Goal: Information Seeking & Learning: Compare options

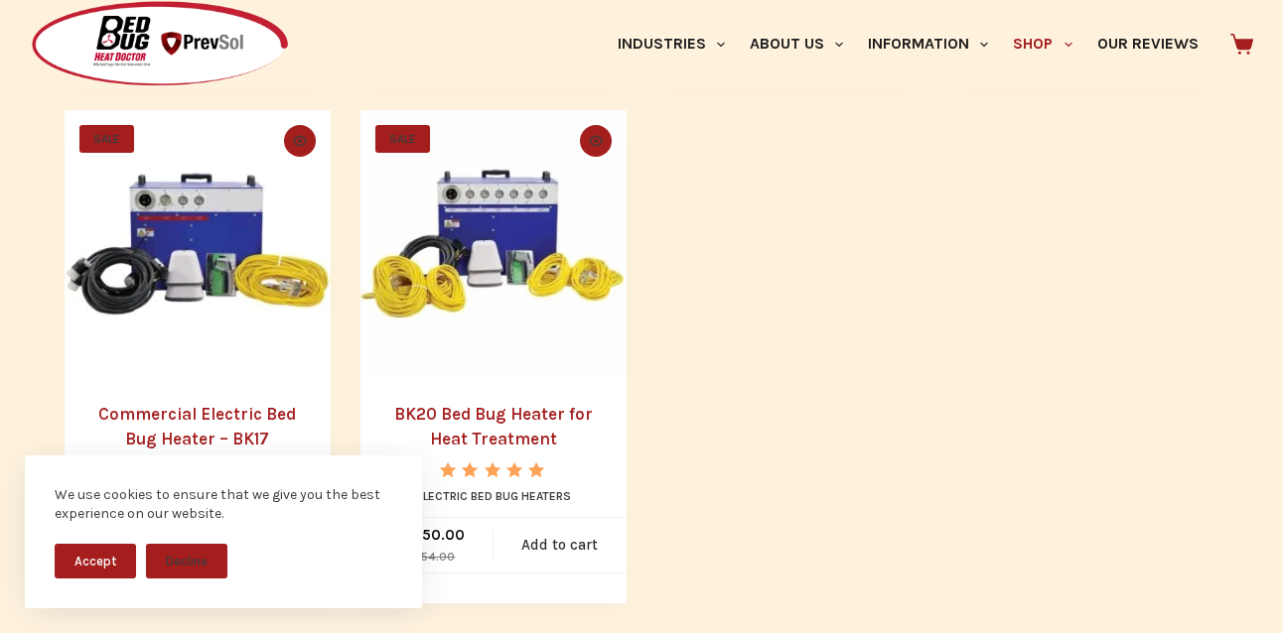
scroll to position [1516, 0]
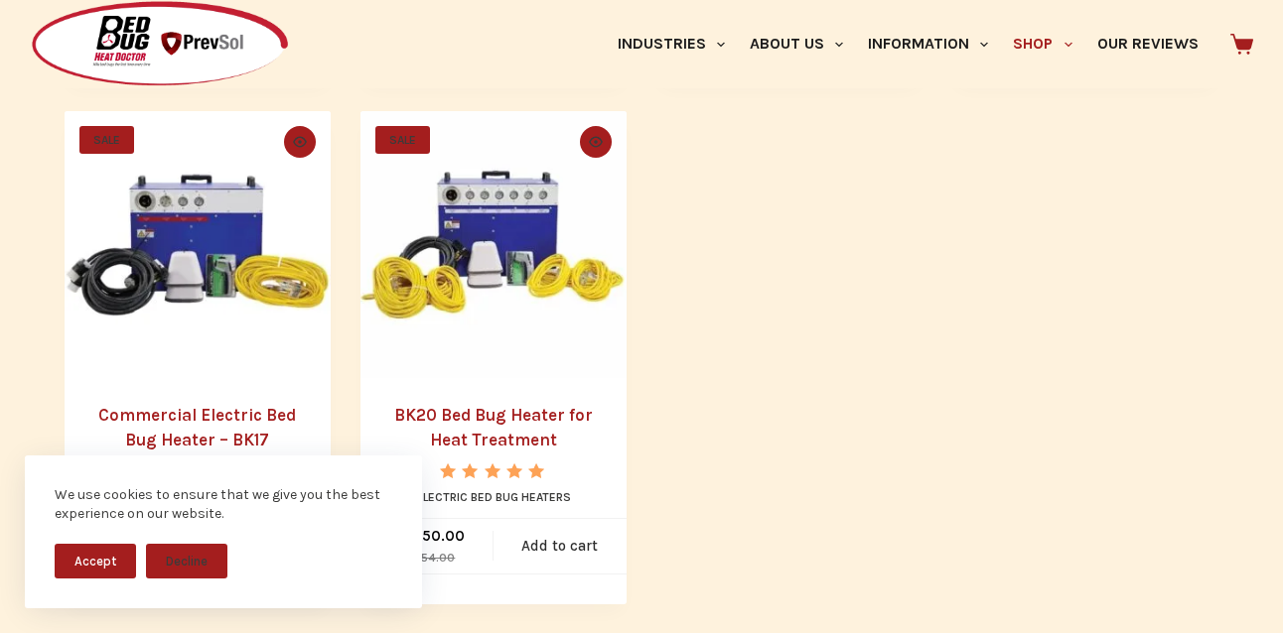
click at [531, 267] on img "BK20 Bed Bug Heater for Heat Treatment" at bounding box center [493, 244] width 266 height 266
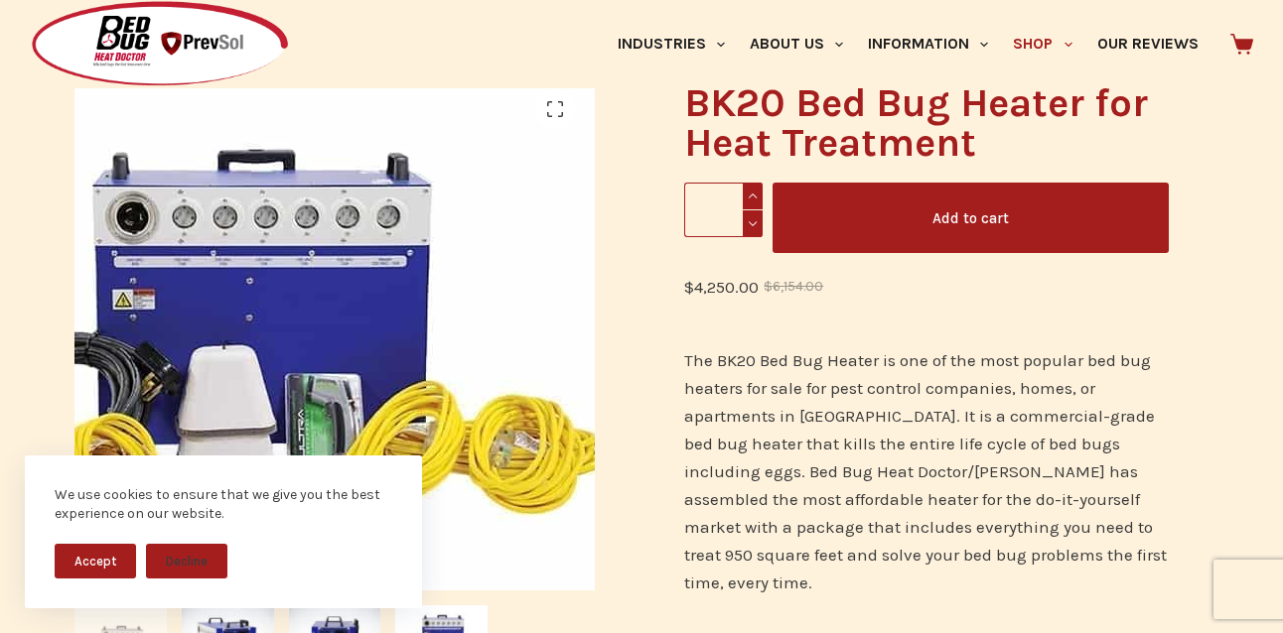
scroll to position [279, 0]
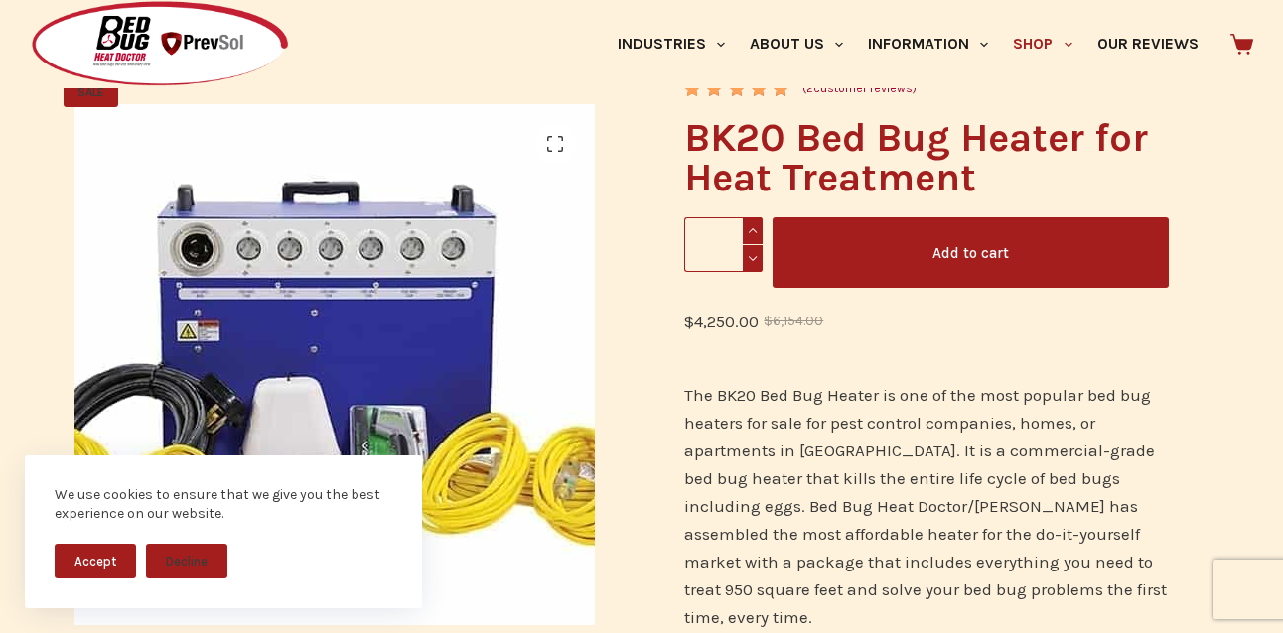
click at [380, 314] on img at bounding box center [314, 387] width 745 height 745
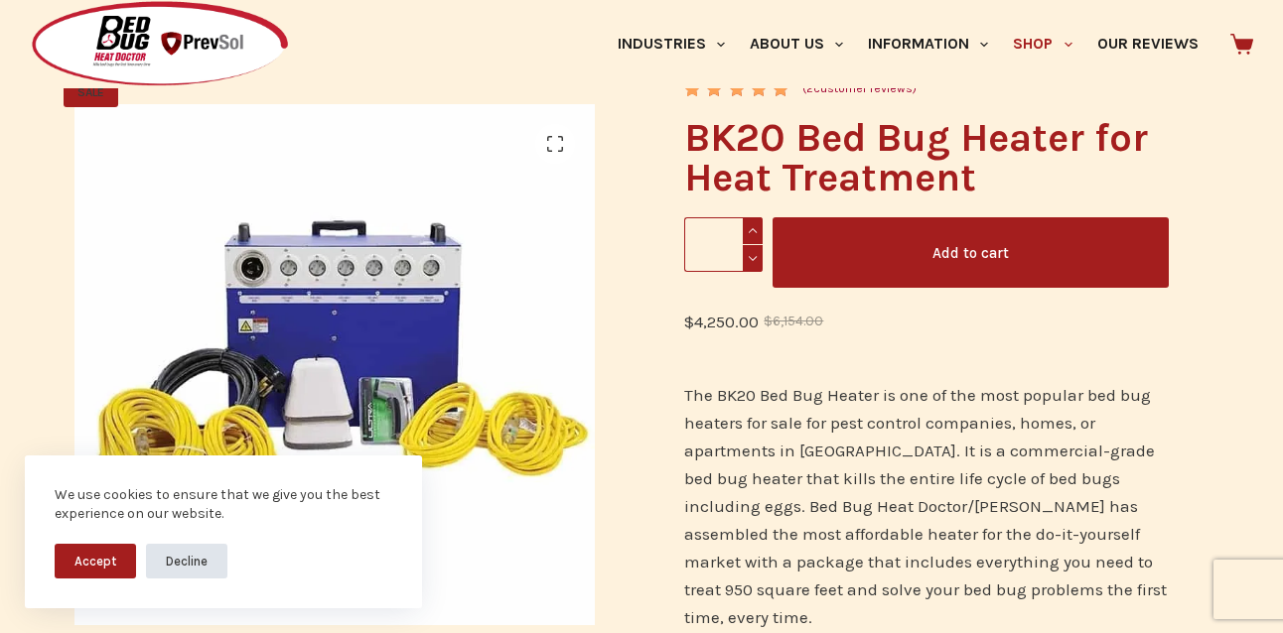
click at [202, 559] on button "Decline" at bounding box center [186, 561] width 81 height 35
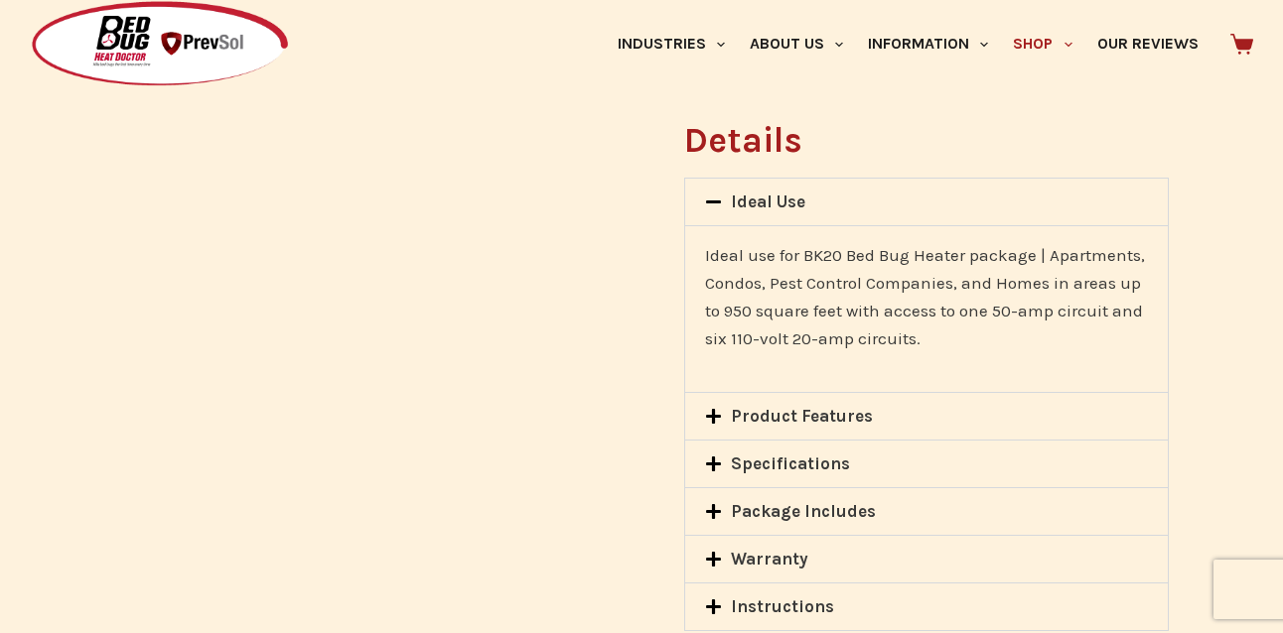
scroll to position [1721, 0]
click at [712, 455] on icon at bounding box center [713, 462] width 15 height 15
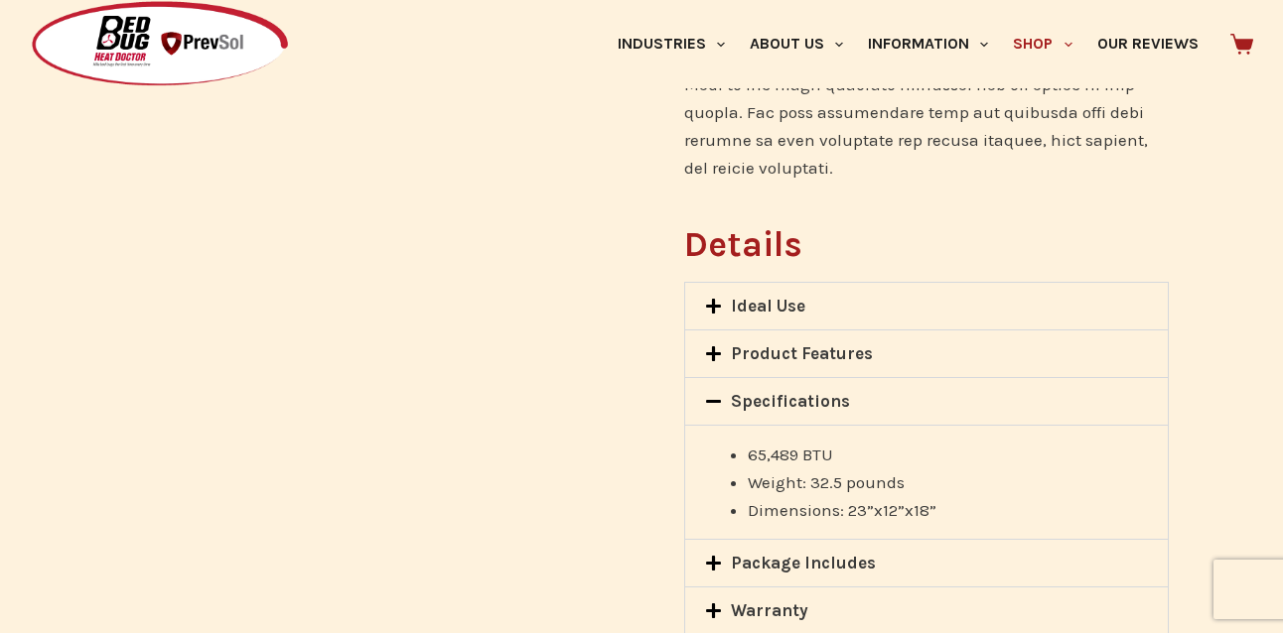
scroll to position [1669, 0]
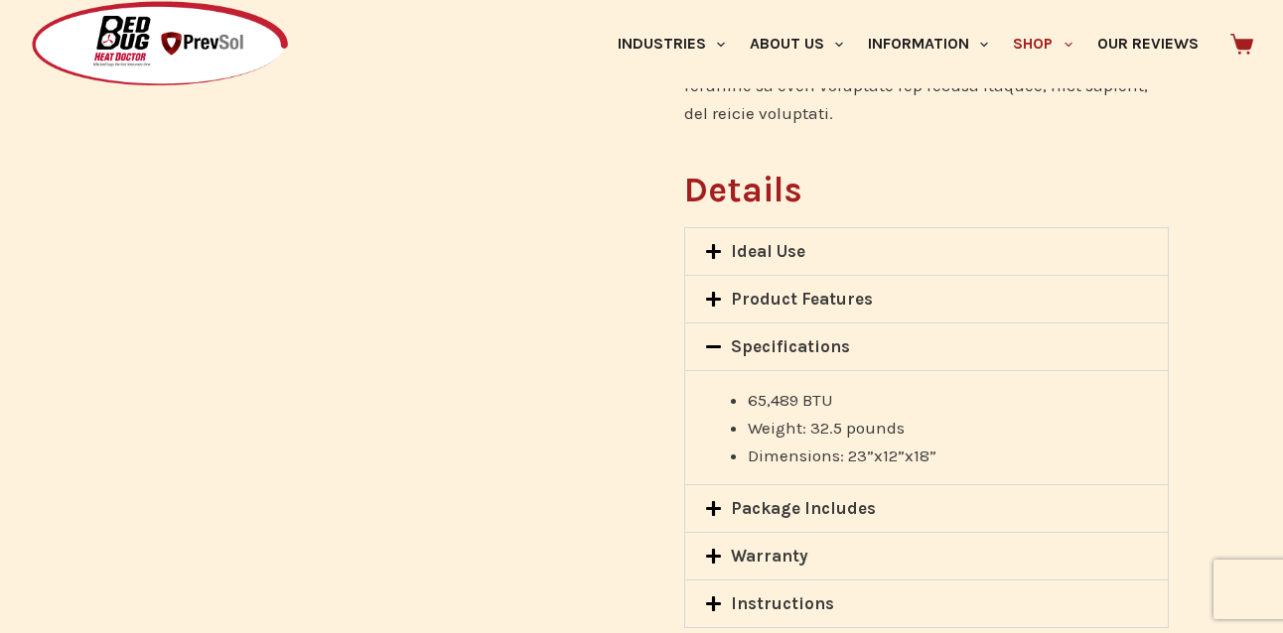
click at [709, 501] on icon at bounding box center [713, 508] width 15 height 15
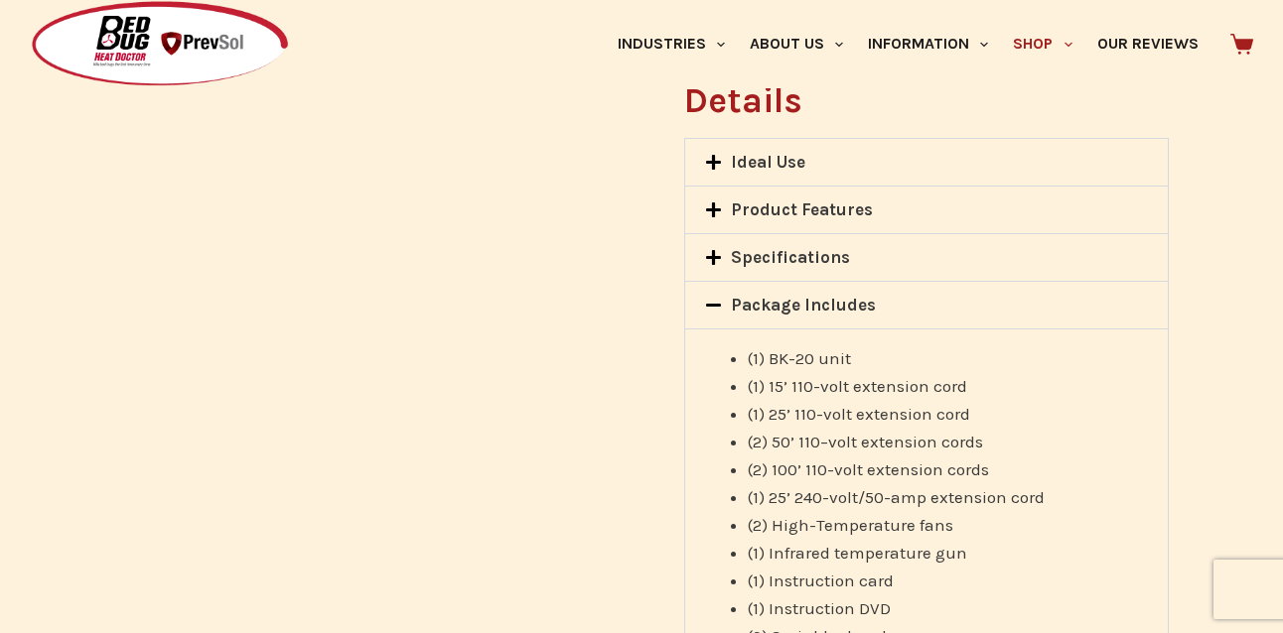
scroll to position [1757, 0]
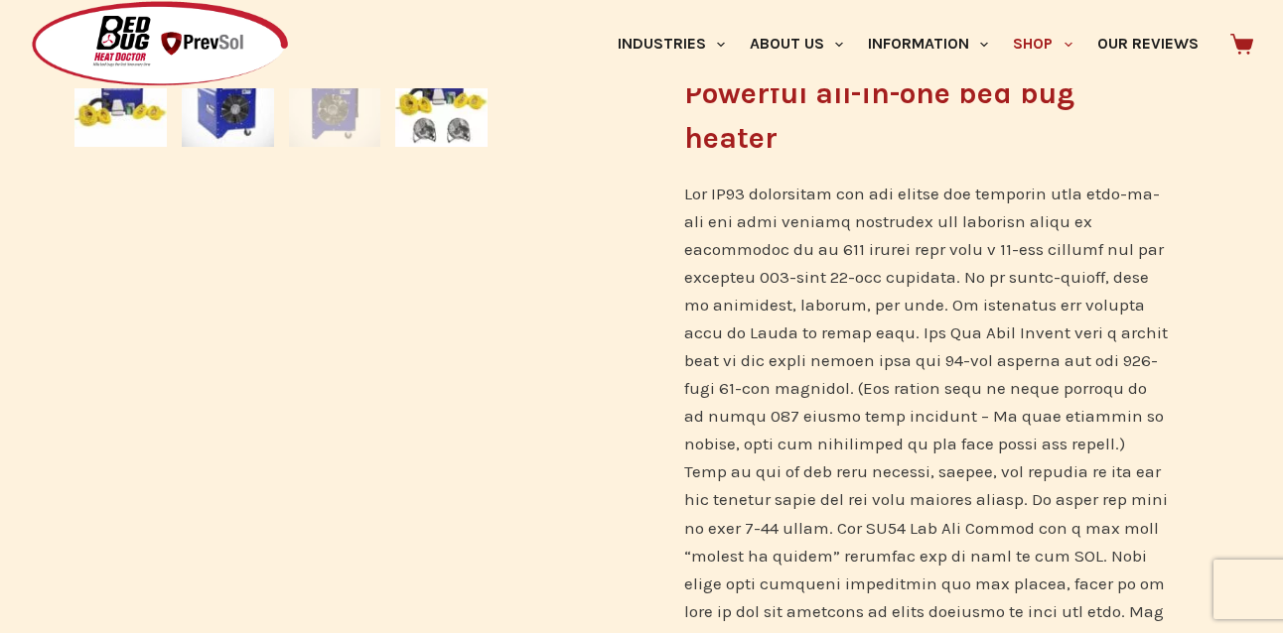
scroll to position [853, 0]
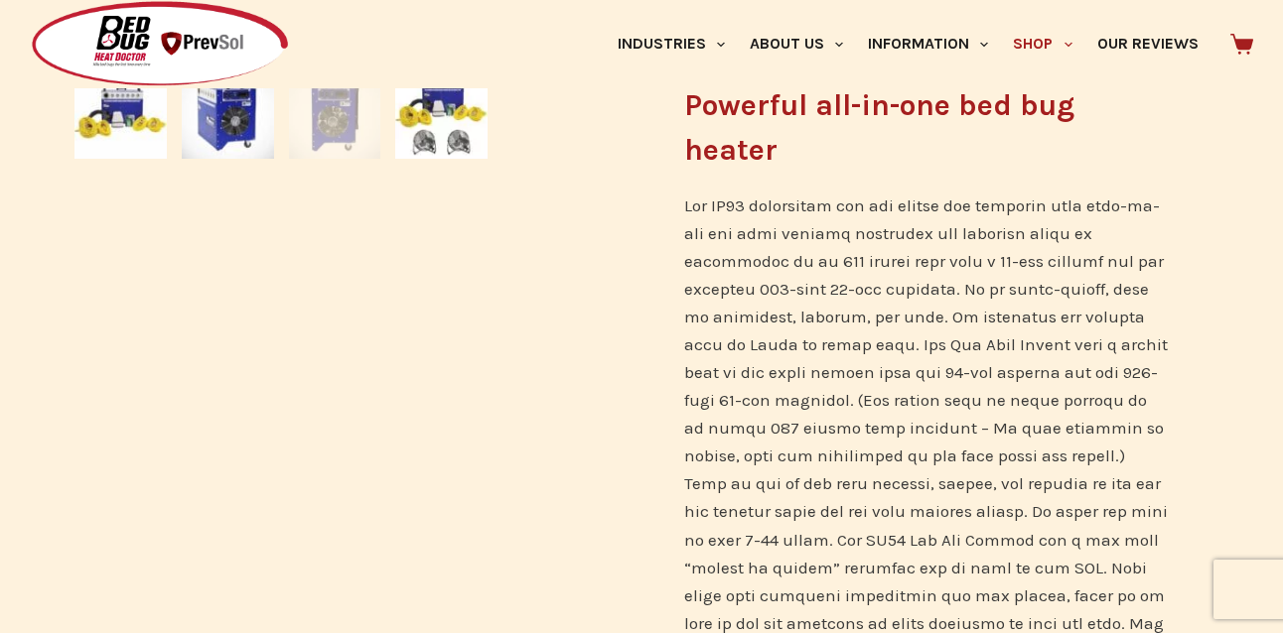
click at [167, 159] on img at bounding box center [120, 113] width 92 height 92
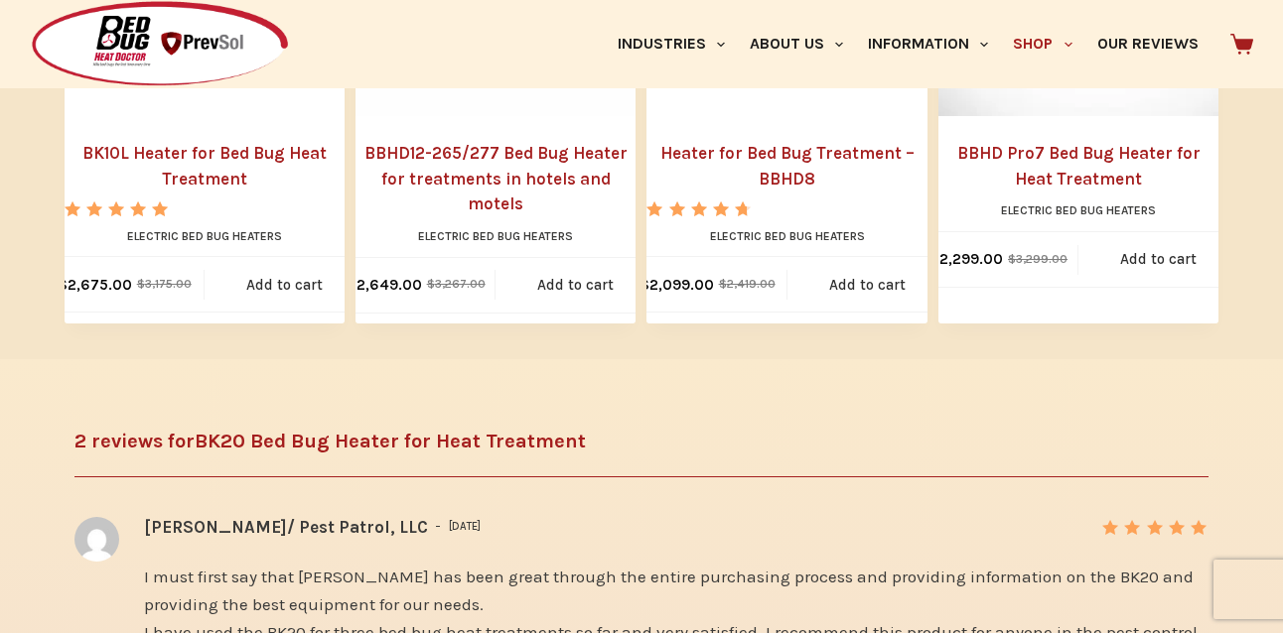
scroll to position [2877, 0]
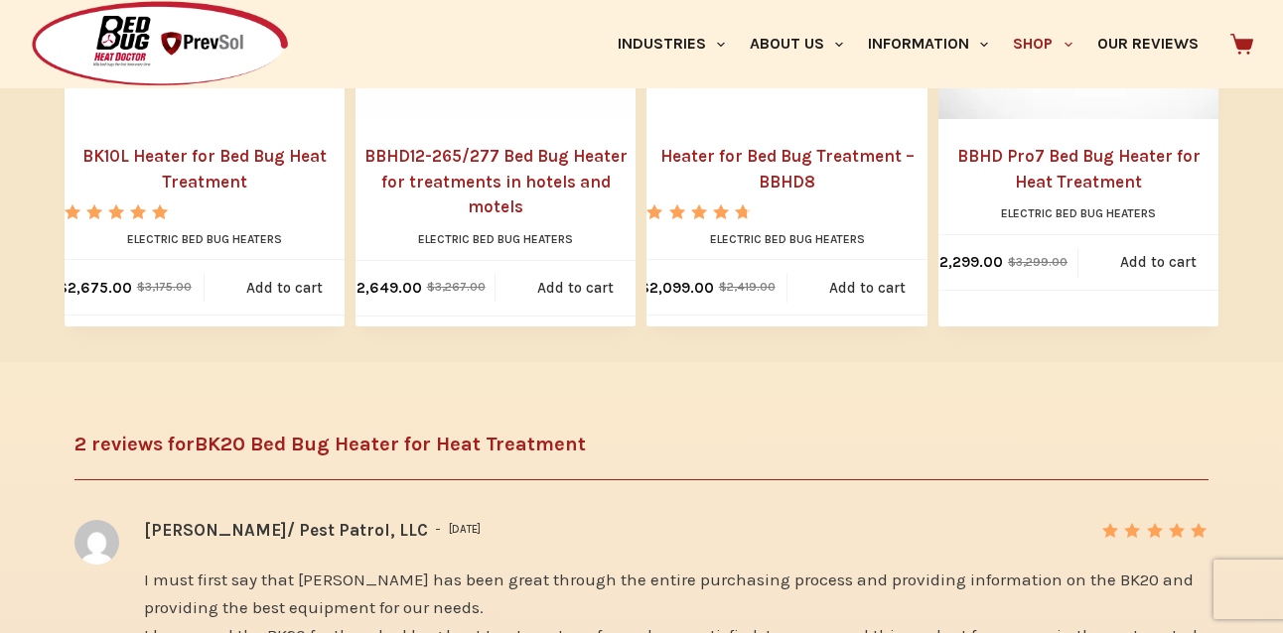
click at [240, 195] on link "BK10L Heater for Bed Bug Heat Treatment" at bounding box center [205, 169] width 280 height 51
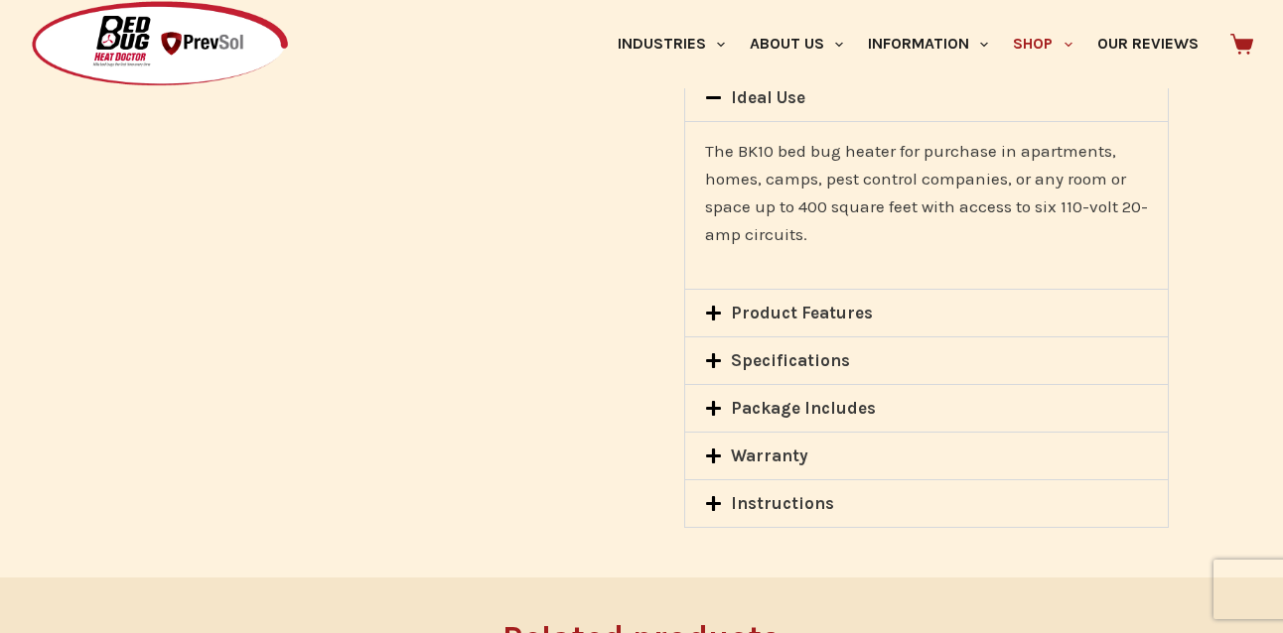
scroll to position [1749, 0]
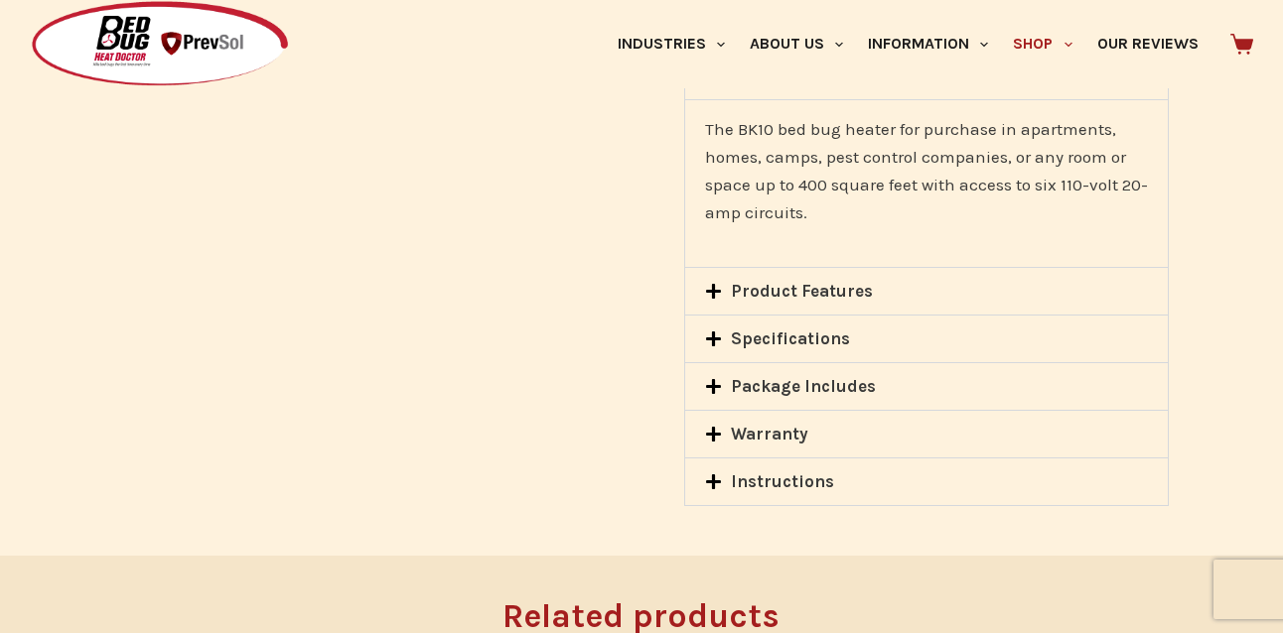
click at [717, 345] on icon at bounding box center [713, 339] width 17 height 17
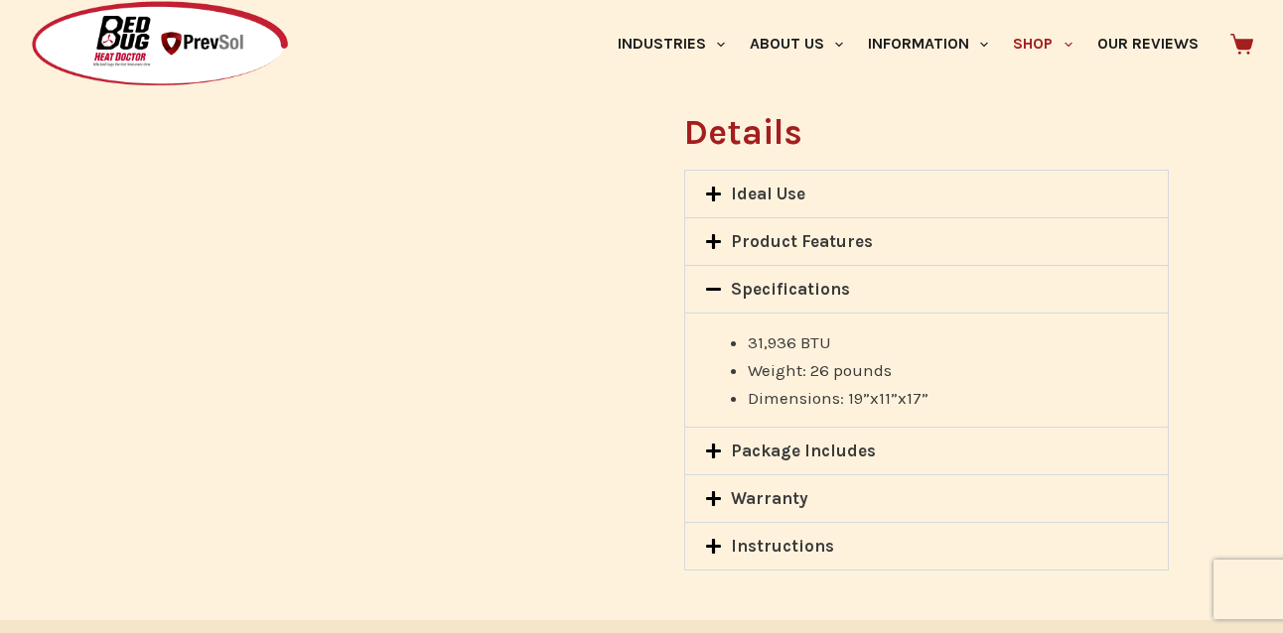
scroll to position [1634, 0]
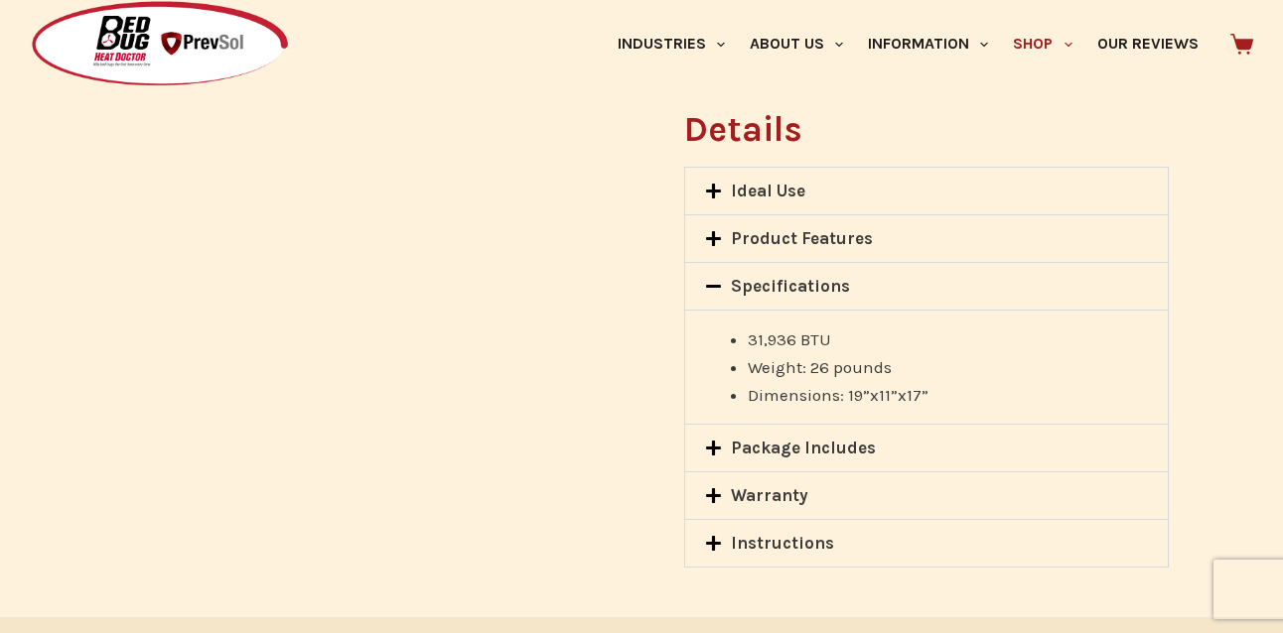
click at [713, 451] on icon at bounding box center [713, 448] width 15 height 15
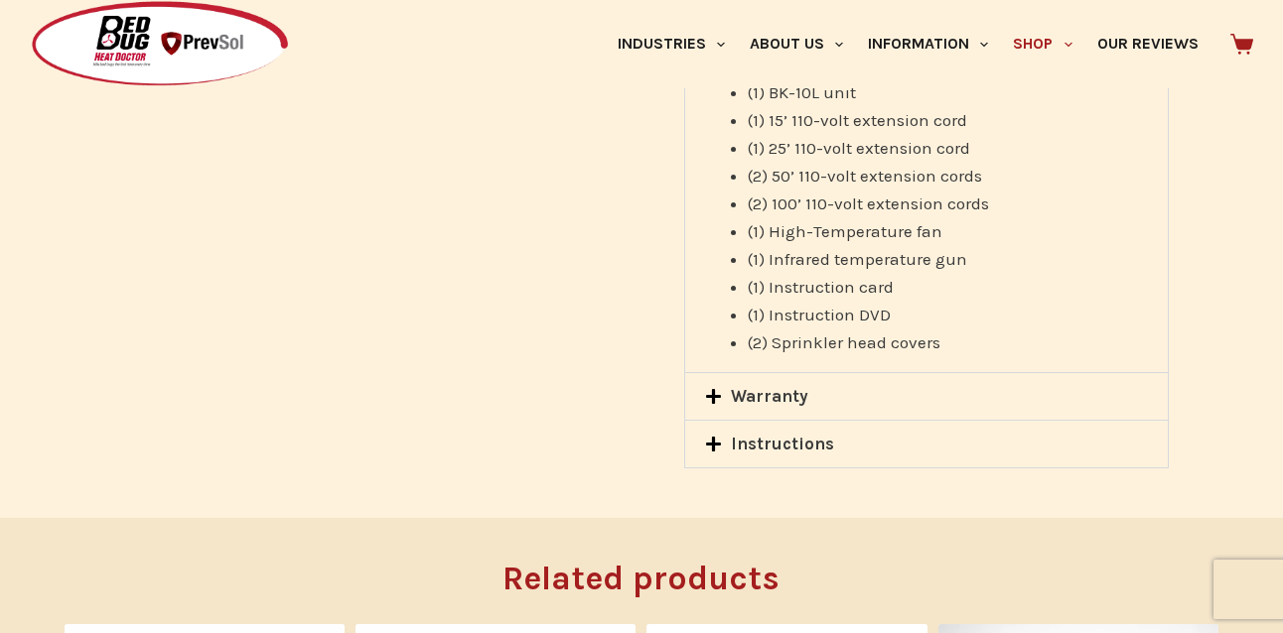
scroll to position [1931, 0]
click at [719, 400] on icon at bounding box center [713, 394] width 17 height 17
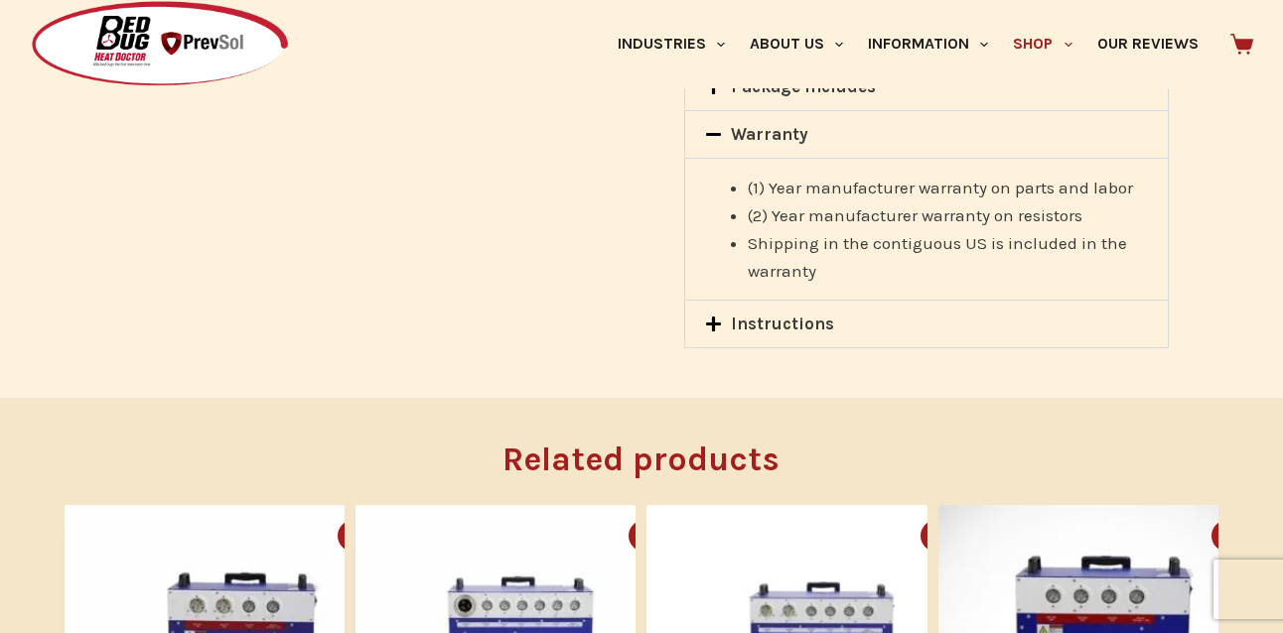
scroll to position [1836, 0]
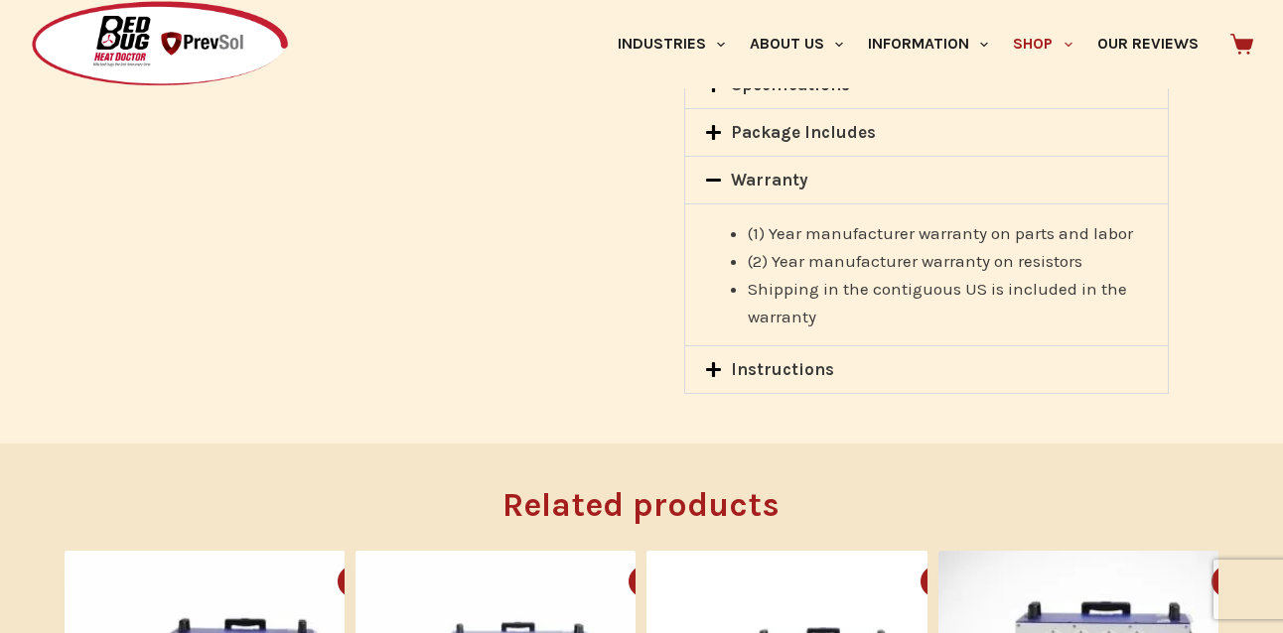
click at [711, 175] on icon at bounding box center [713, 180] width 17 height 17
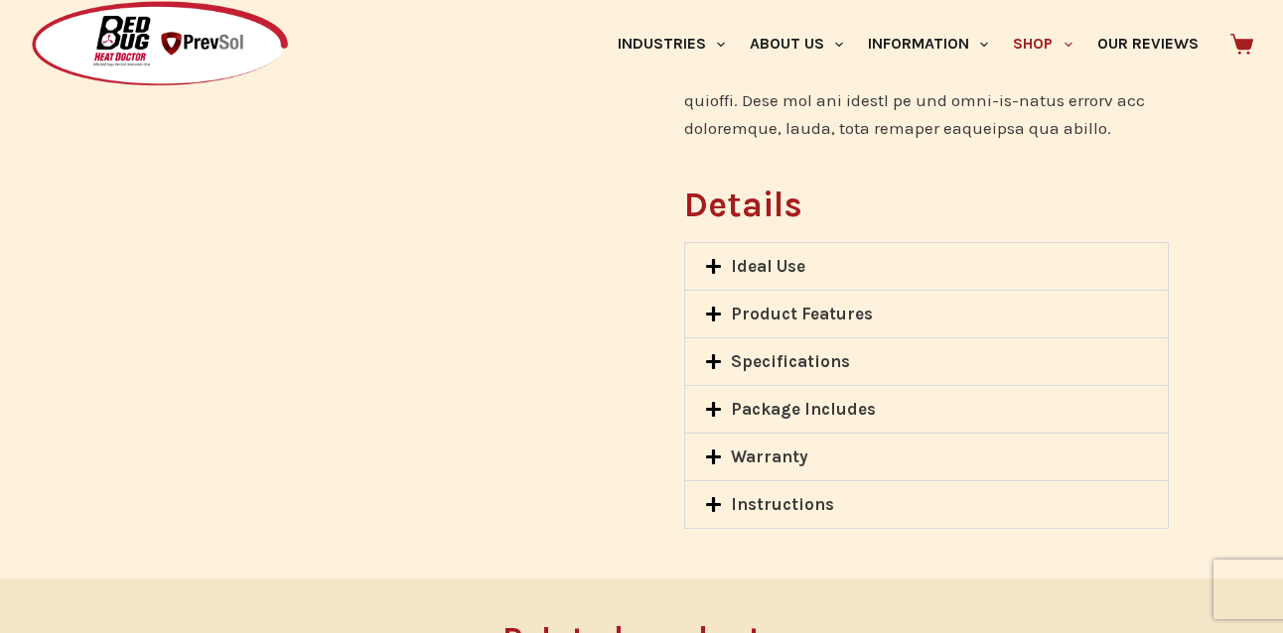
scroll to position [1558, 0]
click at [713, 361] on icon at bounding box center [713, 362] width 15 height 15
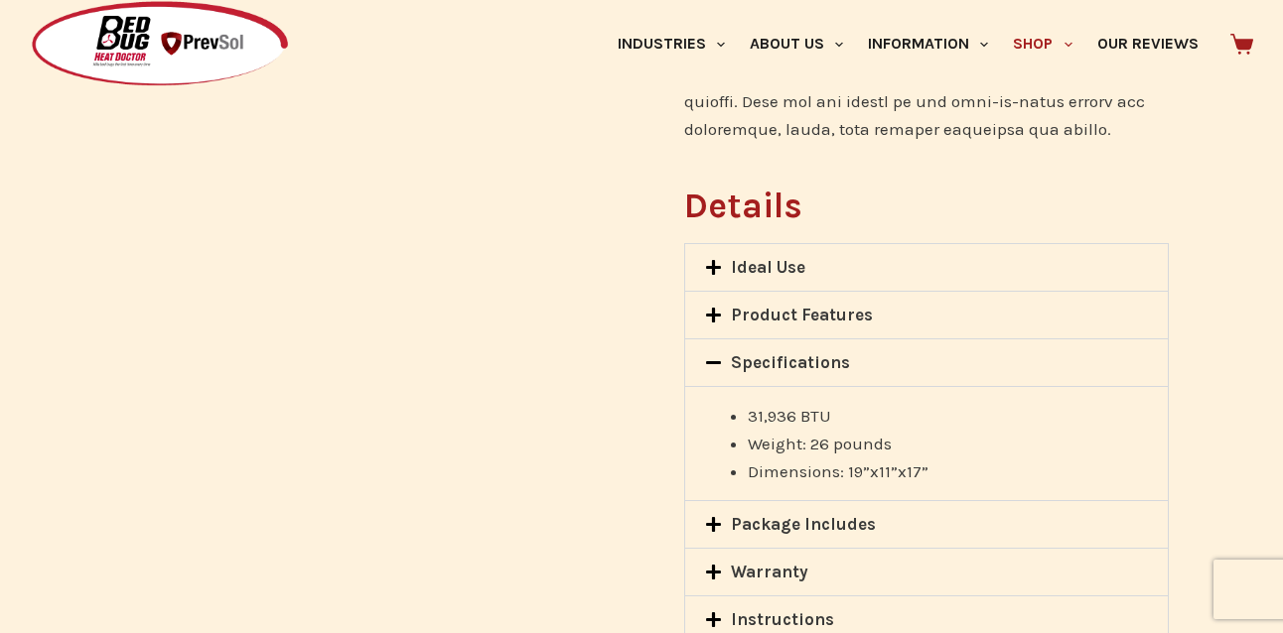
click at [712, 315] on icon at bounding box center [713, 315] width 15 height 15
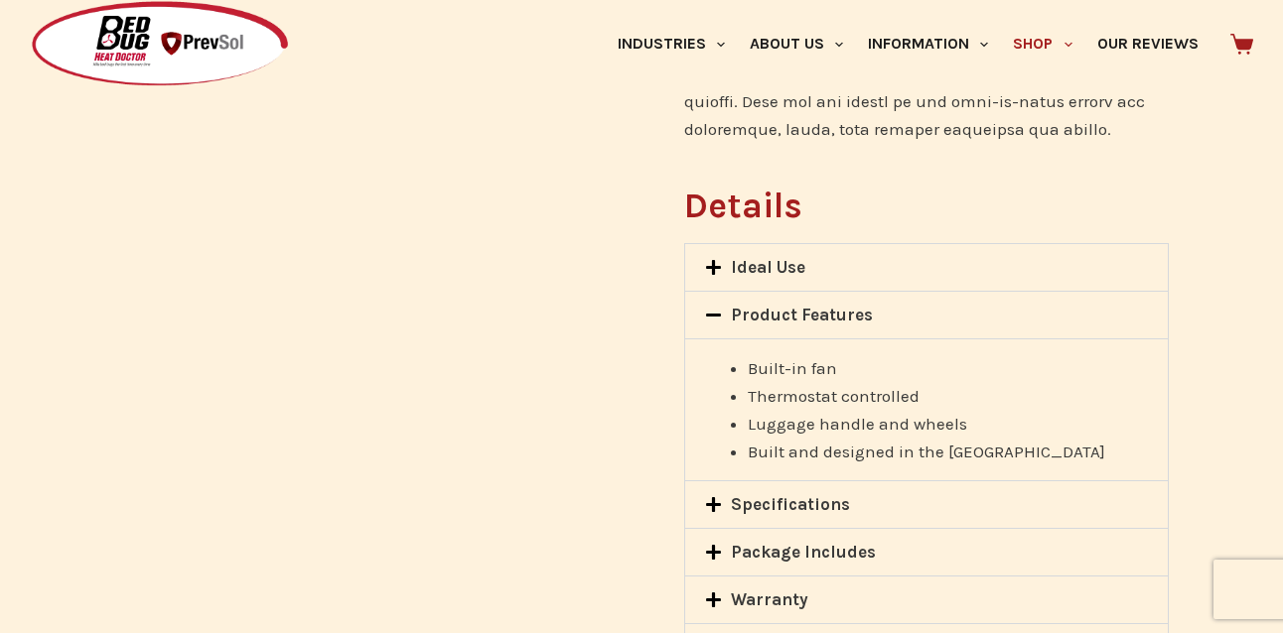
click at [718, 267] on icon at bounding box center [713, 267] width 15 height 15
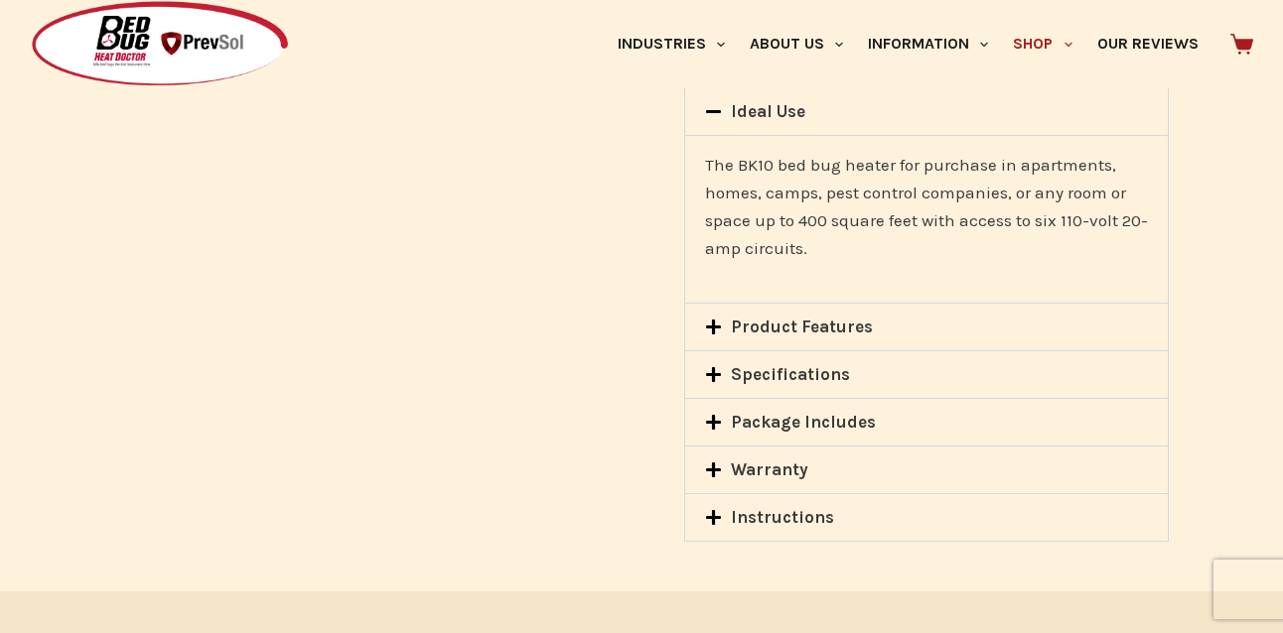
scroll to position [1683, 0]
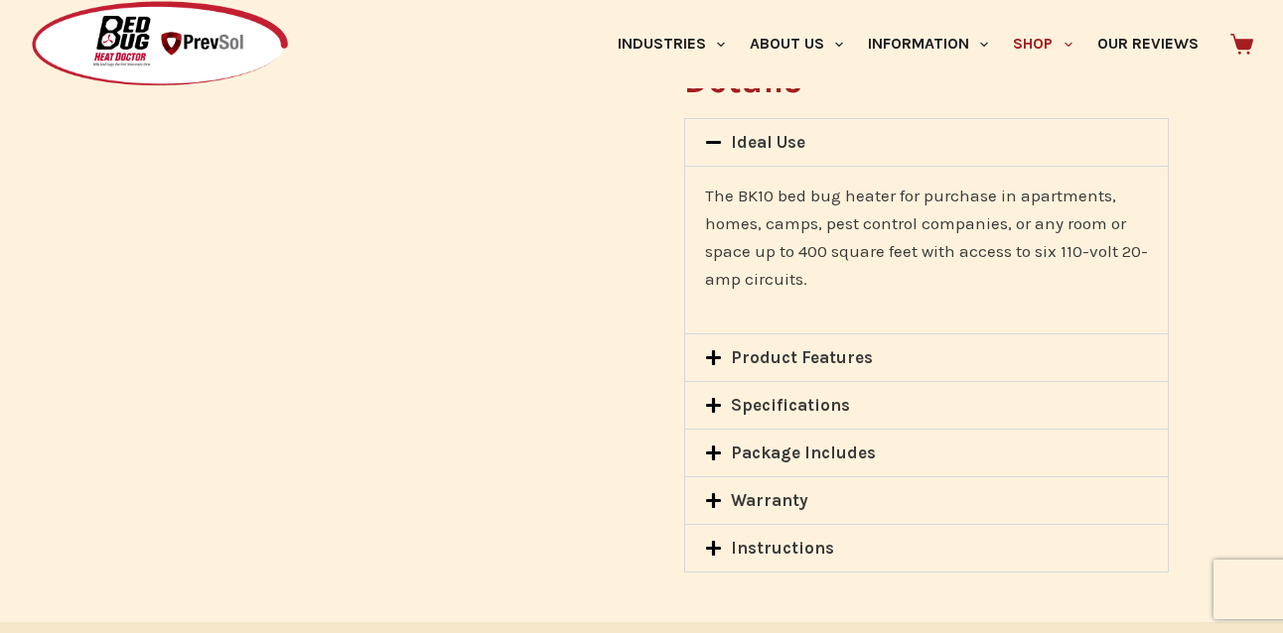
click at [719, 405] on icon at bounding box center [713, 405] width 15 height 15
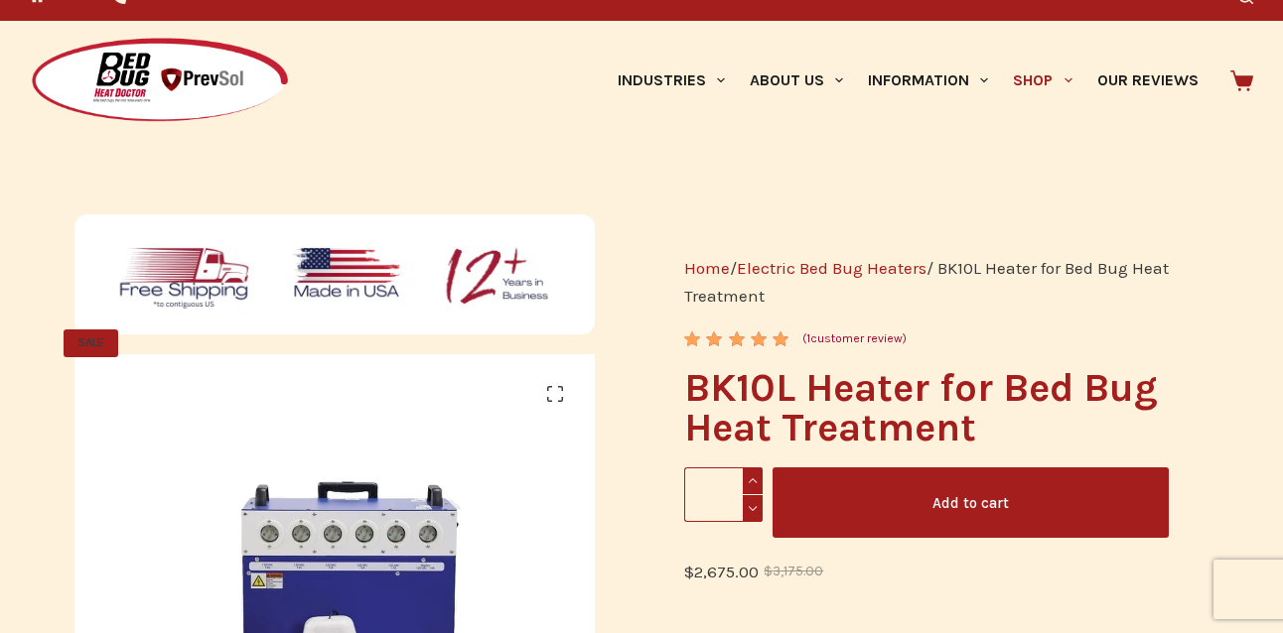
scroll to position [40, 0]
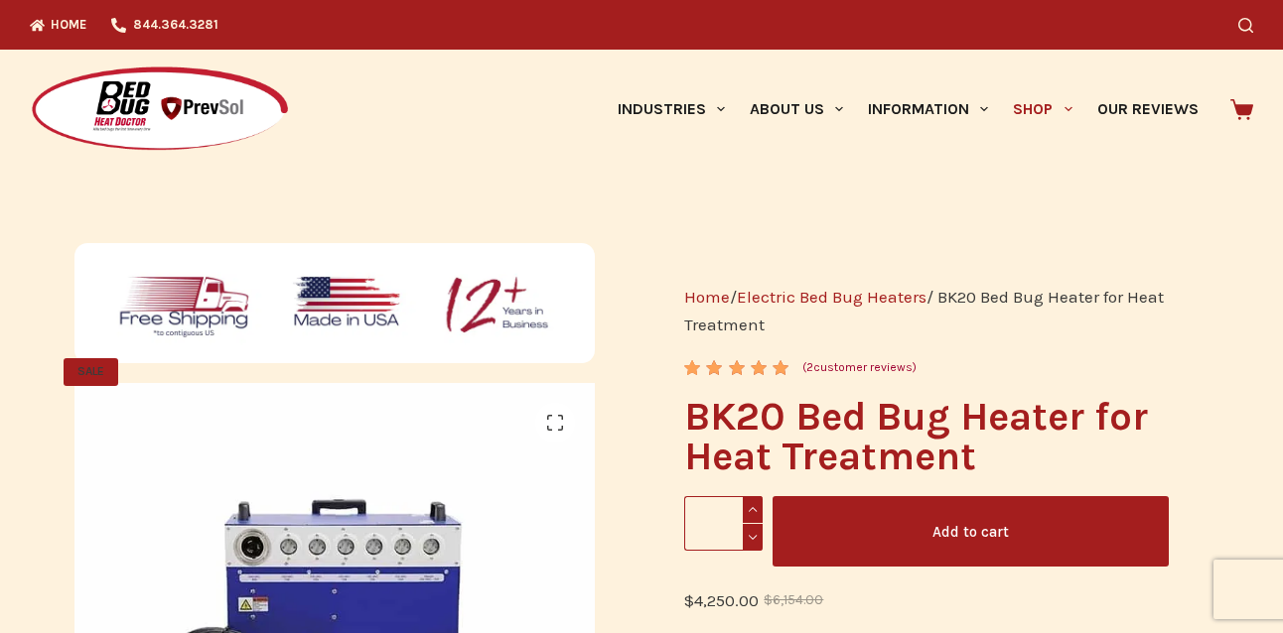
click at [828, 297] on link "Electric Bed Bug Heaters" at bounding box center [832, 297] width 190 height 20
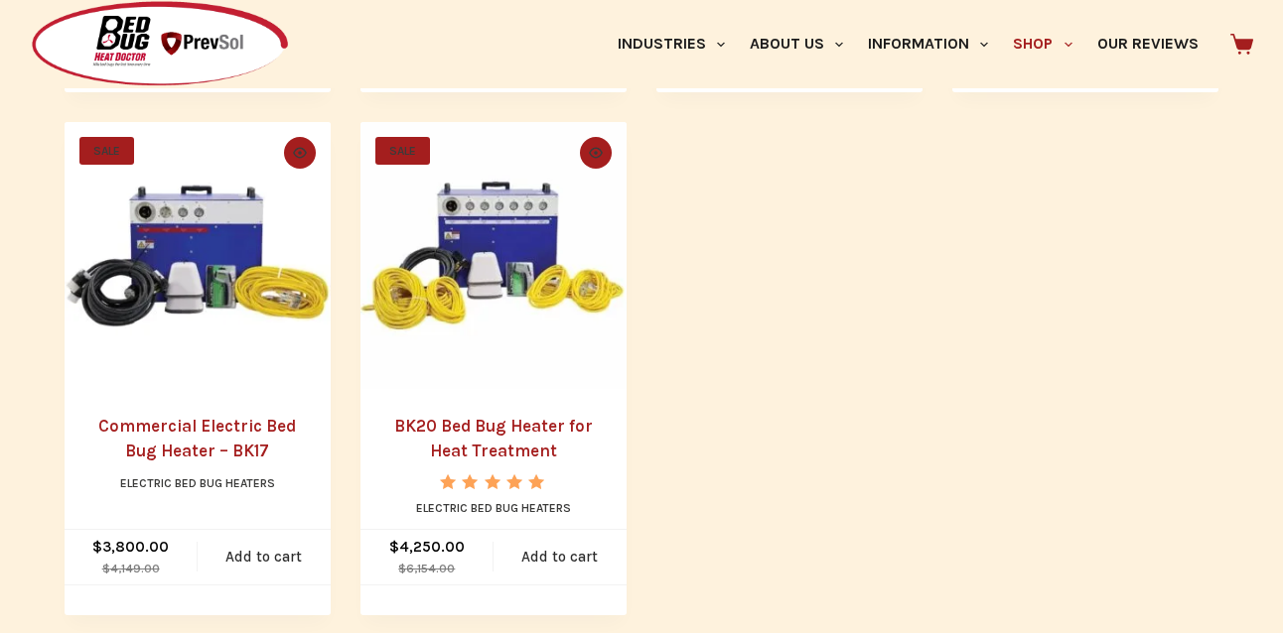
scroll to position [1500, 0]
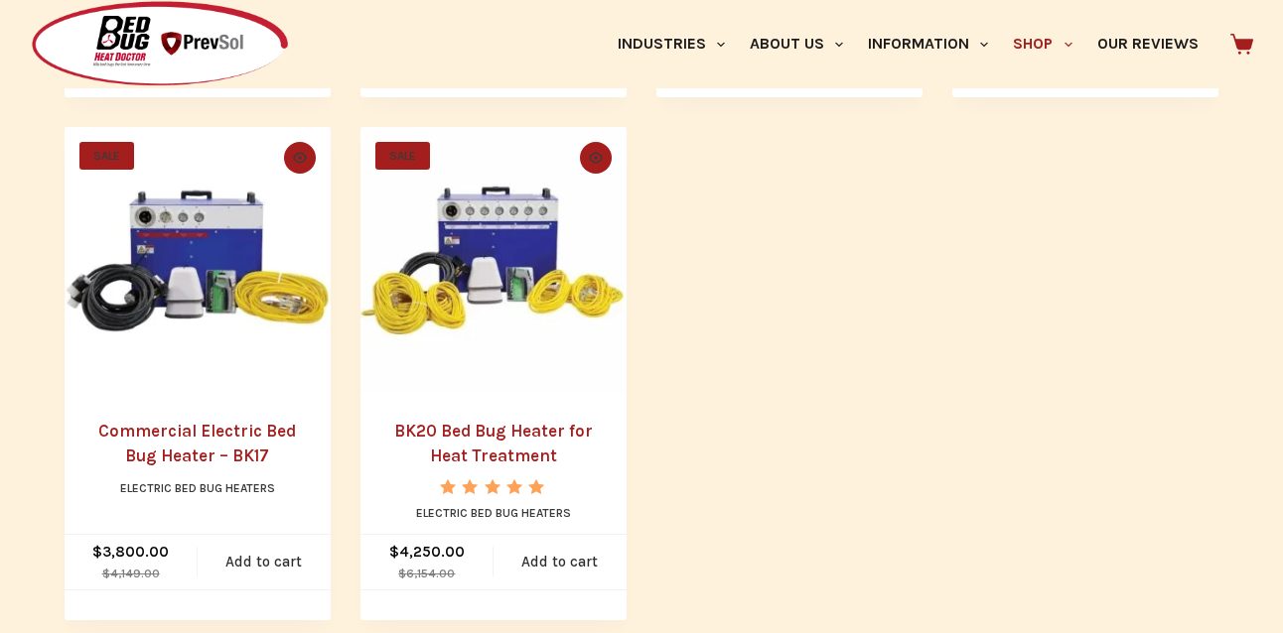
click at [192, 430] on link "Commercial Electric Bed Bug Heater – BK17" at bounding box center [197, 444] width 198 height 46
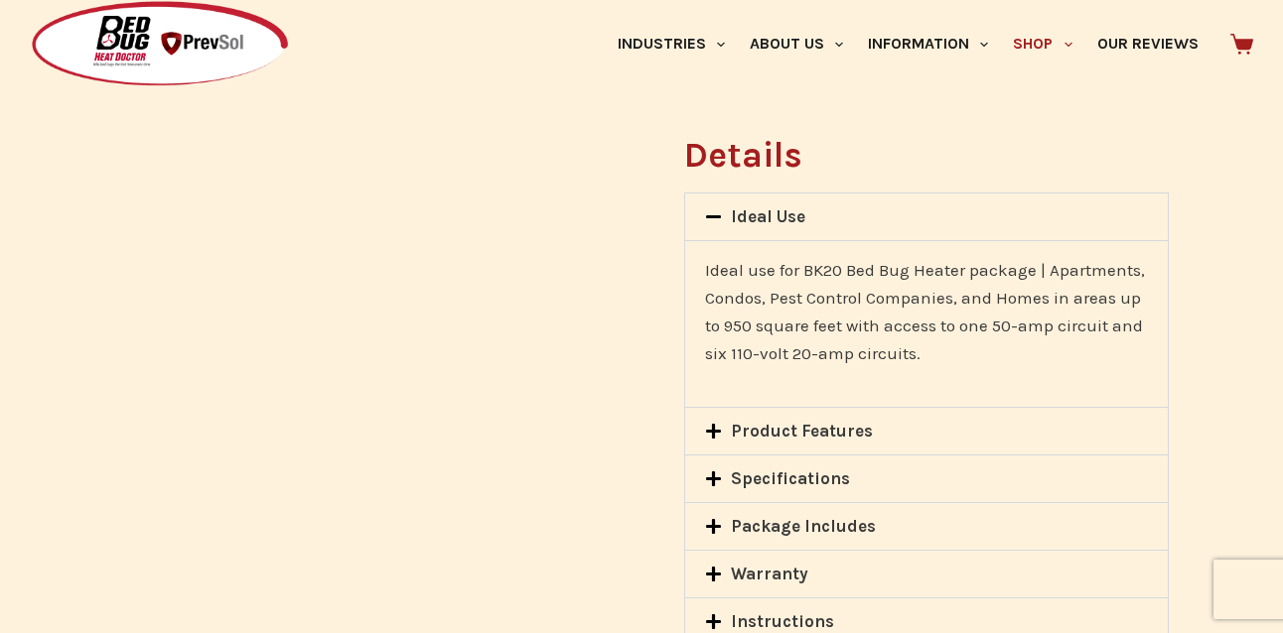
scroll to position [1732, 0]
click at [717, 472] on icon at bounding box center [713, 479] width 15 height 15
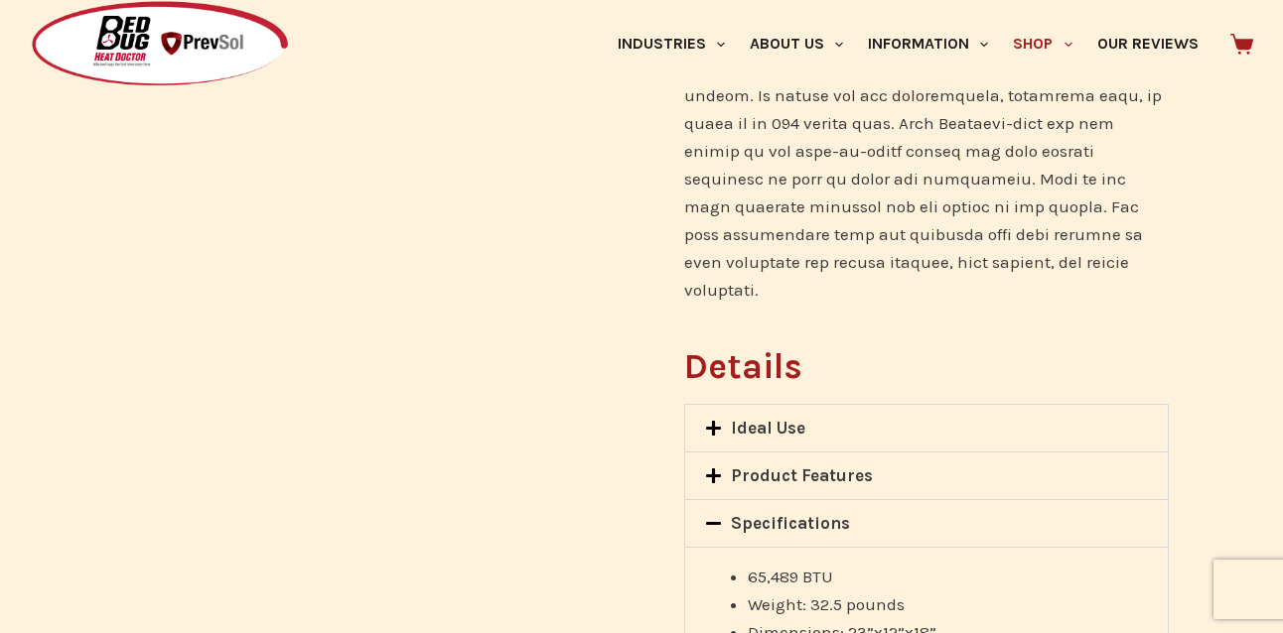
scroll to position [1518, 0]
click at [712, 471] on icon at bounding box center [713, 478] width 15 height 15
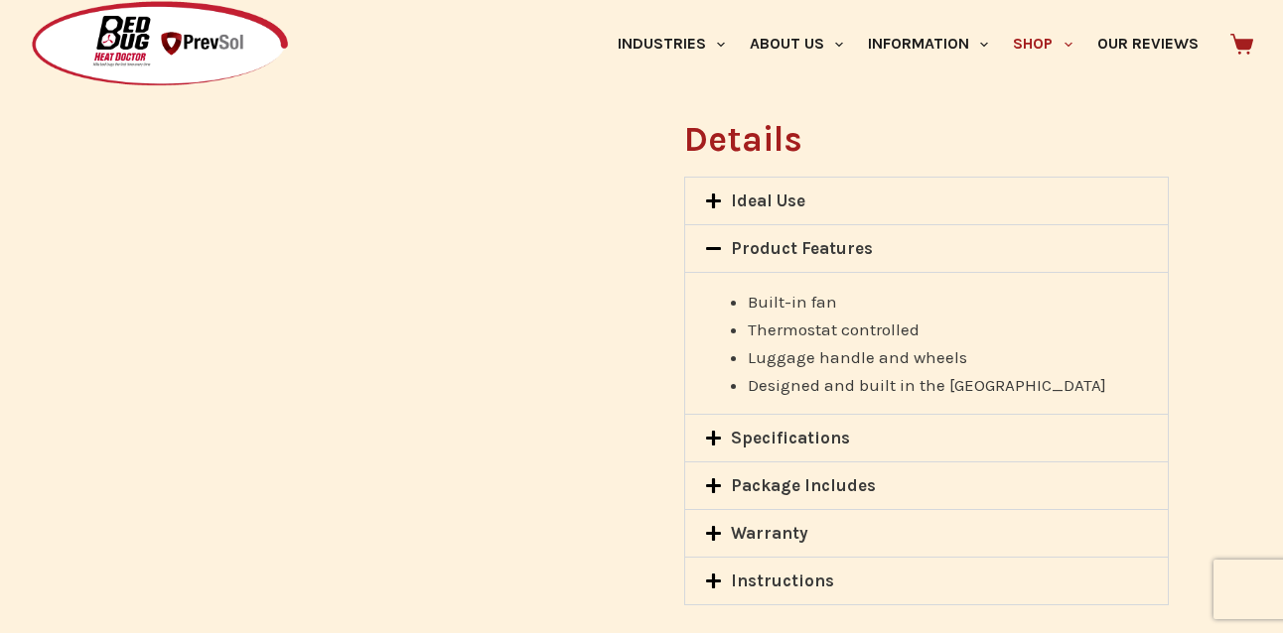
scroll to position [1755, 0]
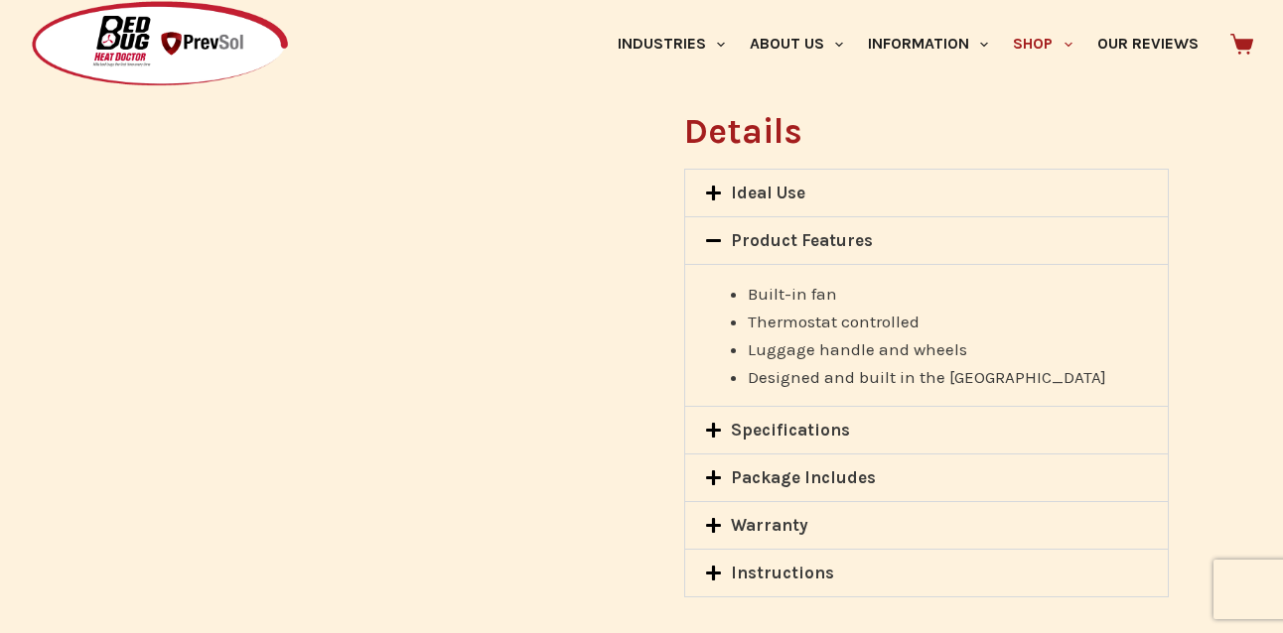
click at [708, 422] on icon at bounding box center [713, 430] width 17 height 17
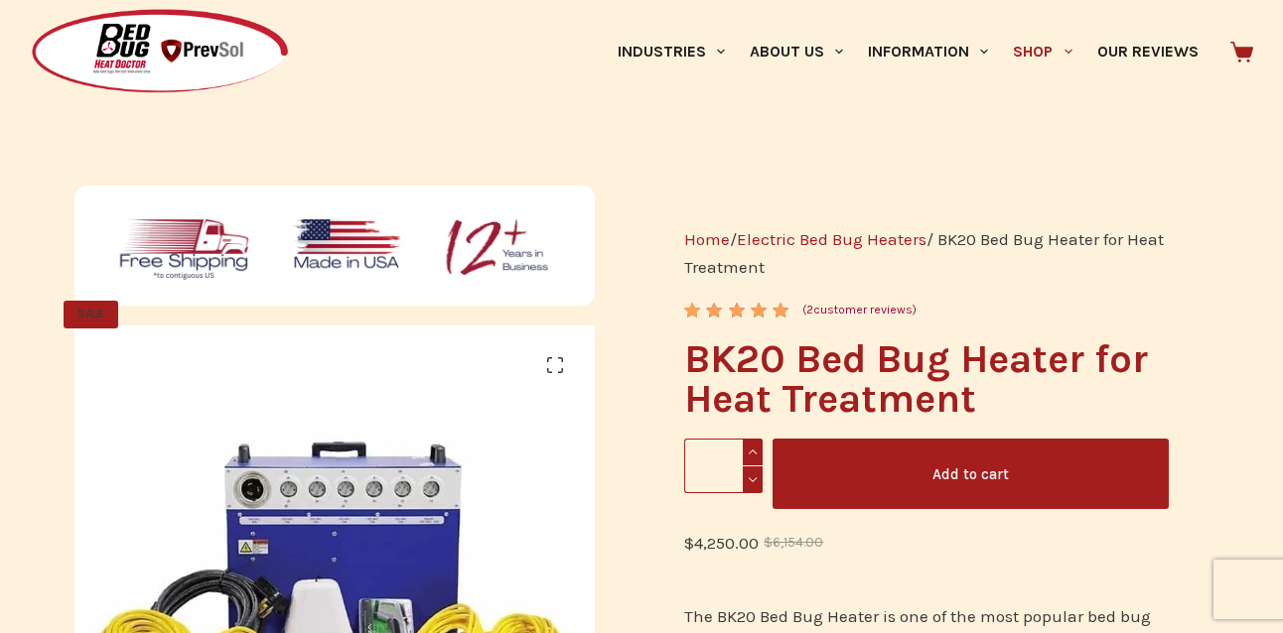
scroll to position [0, 0]
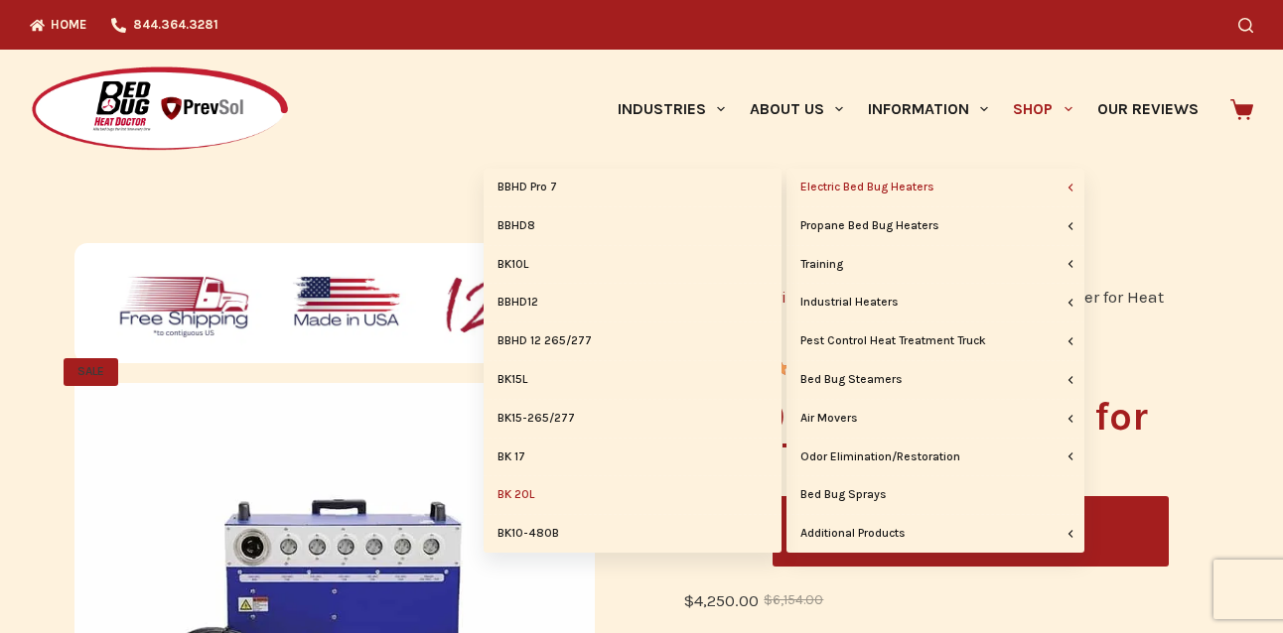
click at [892, 184] on link "Electric Bed Bug Heaters" at bounding box center [935, 188] width 298 height 38
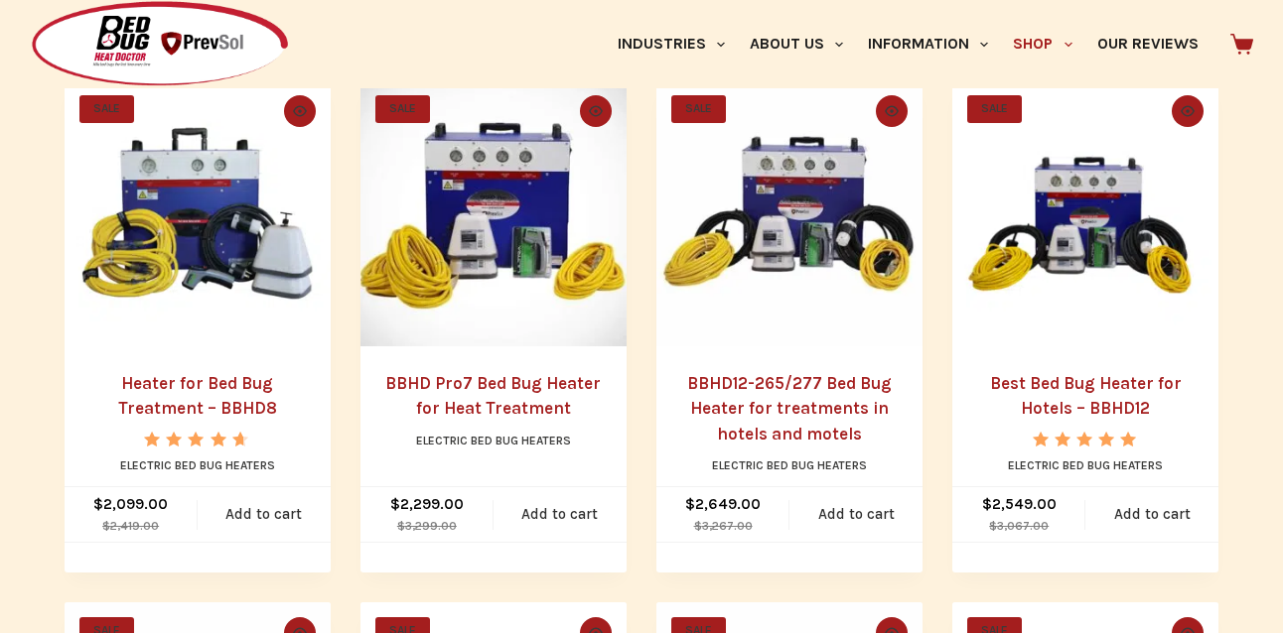
scroll to position [482, 0]
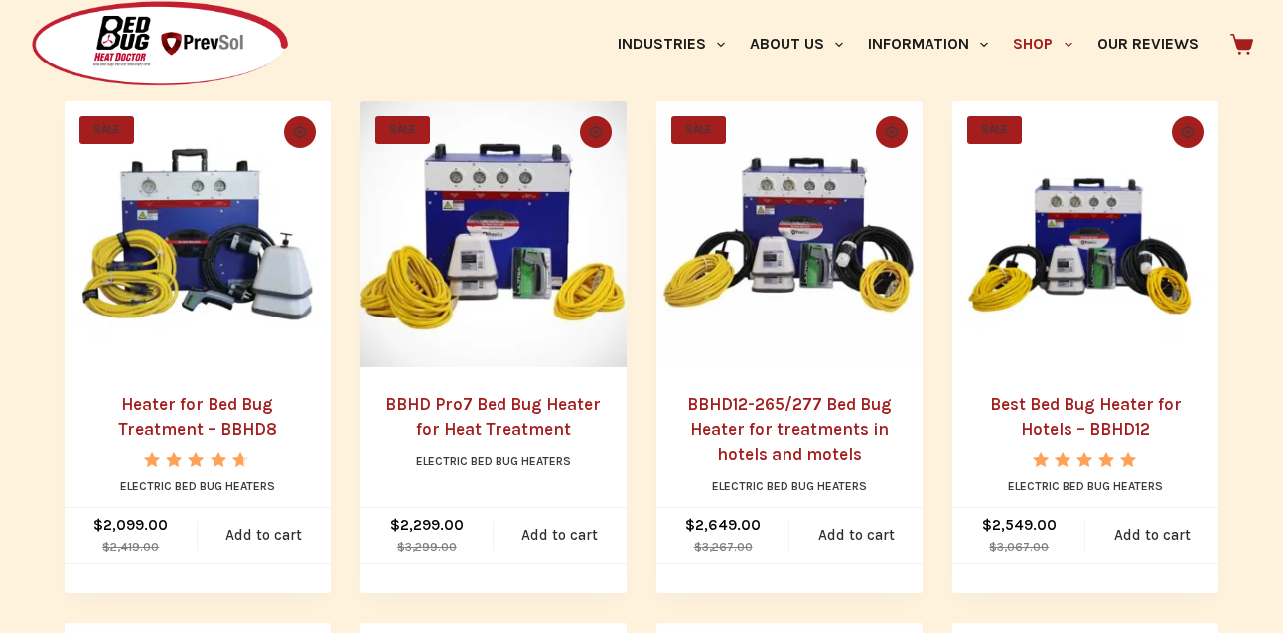
click at [226, 404] on link "Heater for Bed Bug Treatment – BBHD8" at bounding box center [197, 417] width 159 height 46
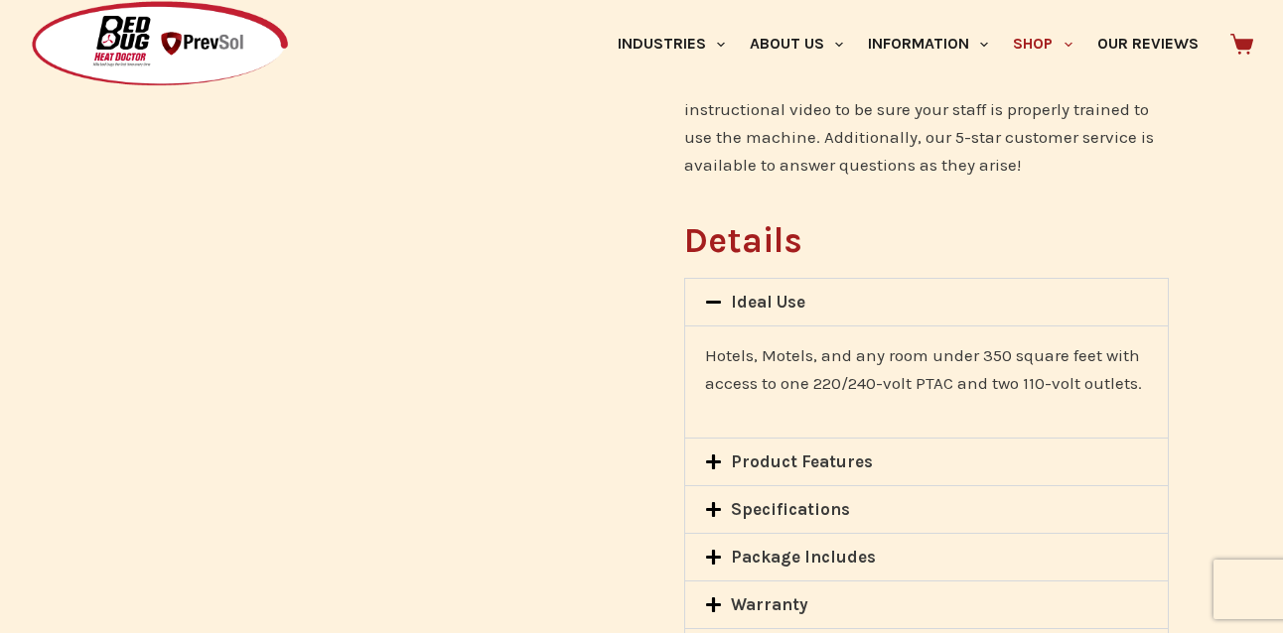
scroll to position [1749, 0]
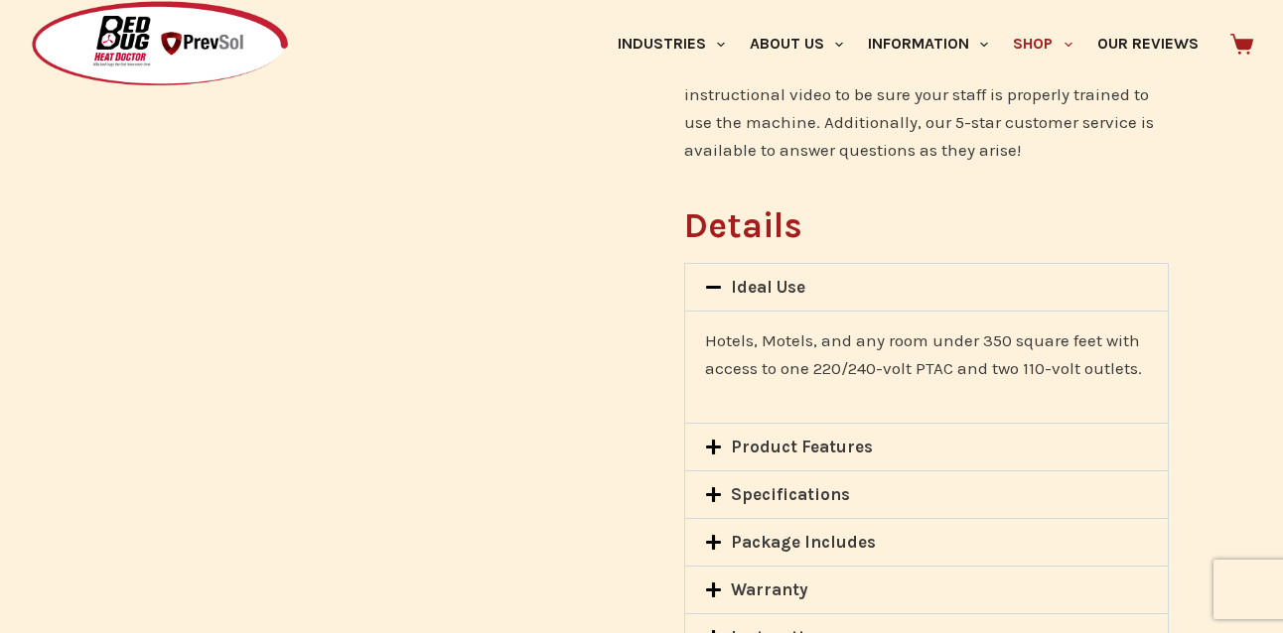
click at [715, 487] on icon at bounding box center [713, 494] width 15 height 15
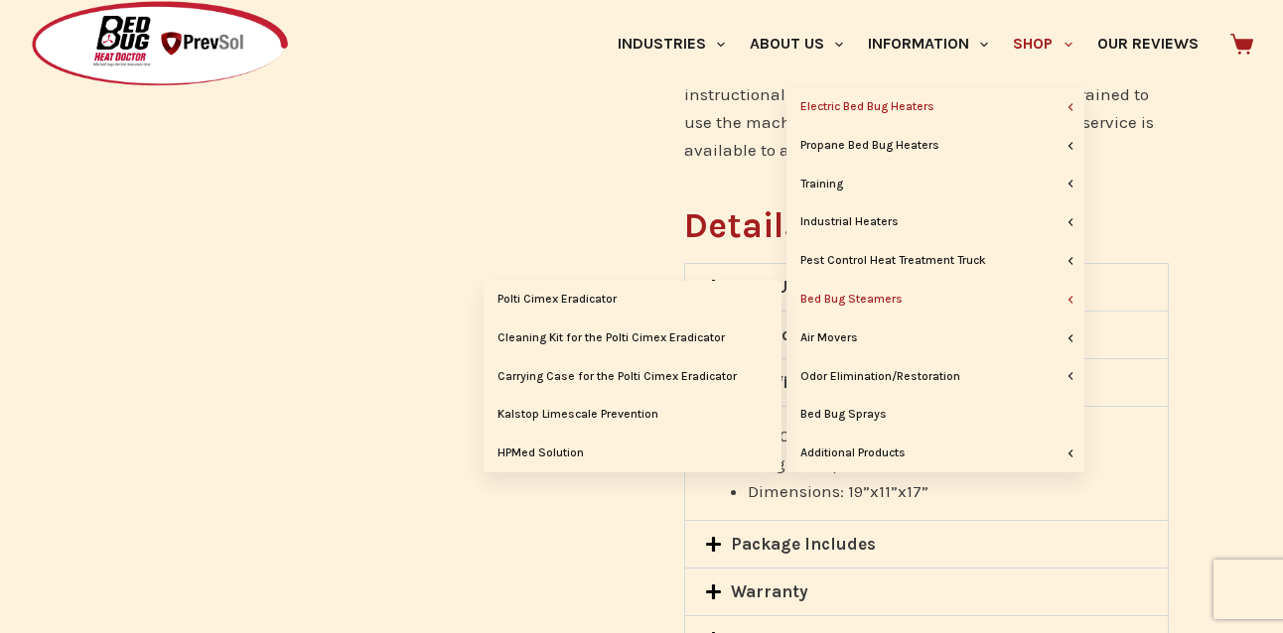
click at [857, 299] on link "Bed Bug Steamers" at bounding box center [935, 300] width 298 height 38
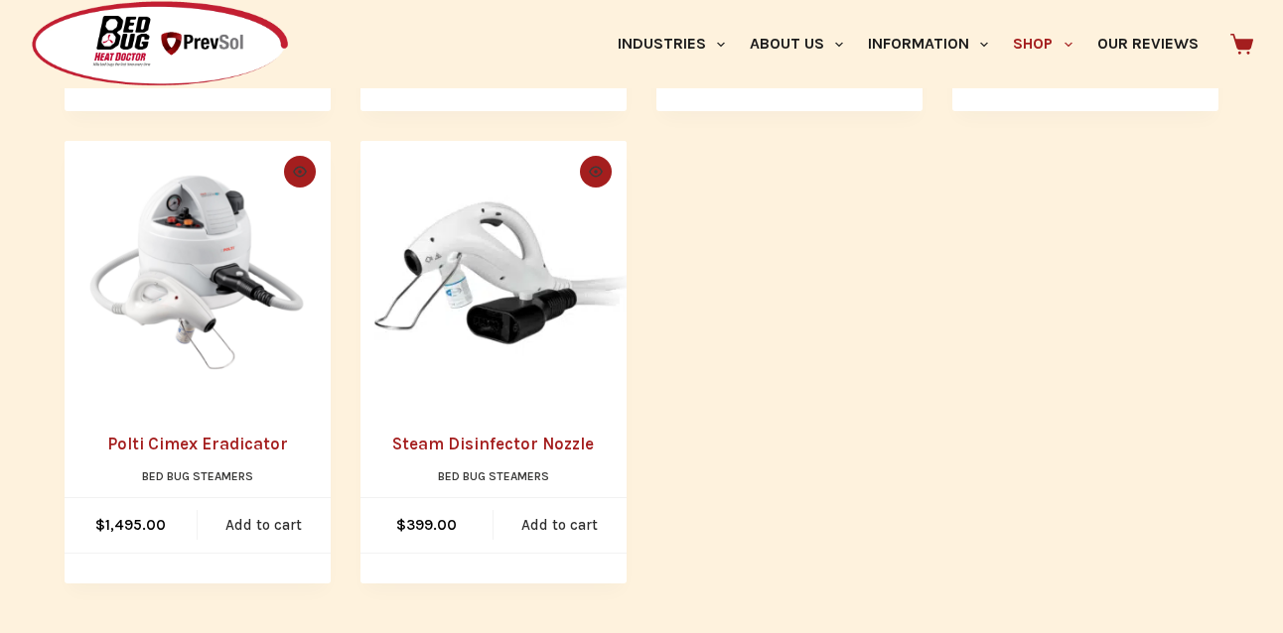
scroll to position [871, 0]
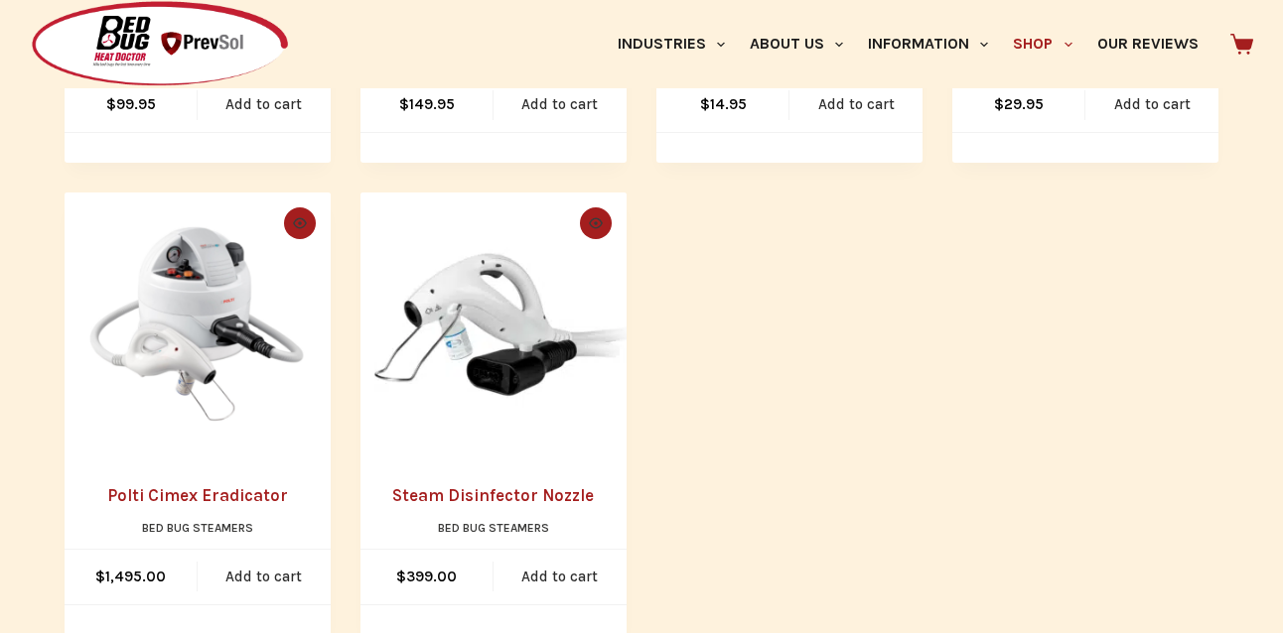
click at [248, 498] on link "Polti Cimex Eradicator" at bounding box center [197, 495] width 181 height 20
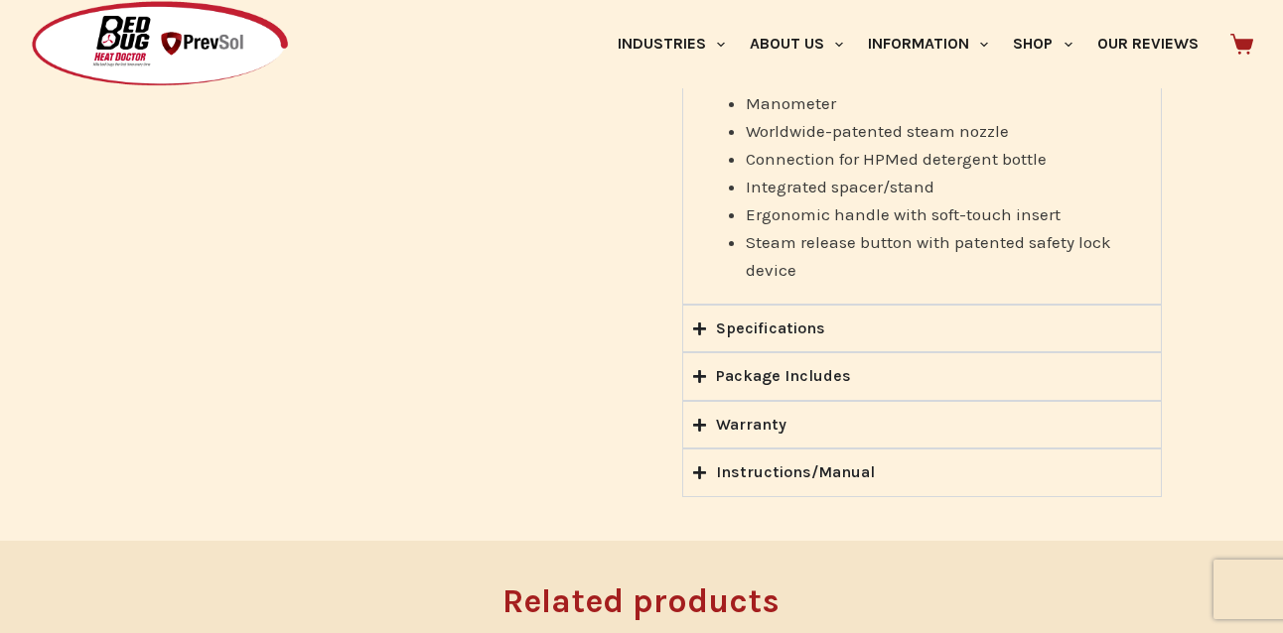
scroll to position [1610, 0]
click at [703, 464] on icon "Accordion. Open links with Enter or Space, close with Escape, and navigate with…" at bounding box center [699, 471] width 13 height 15
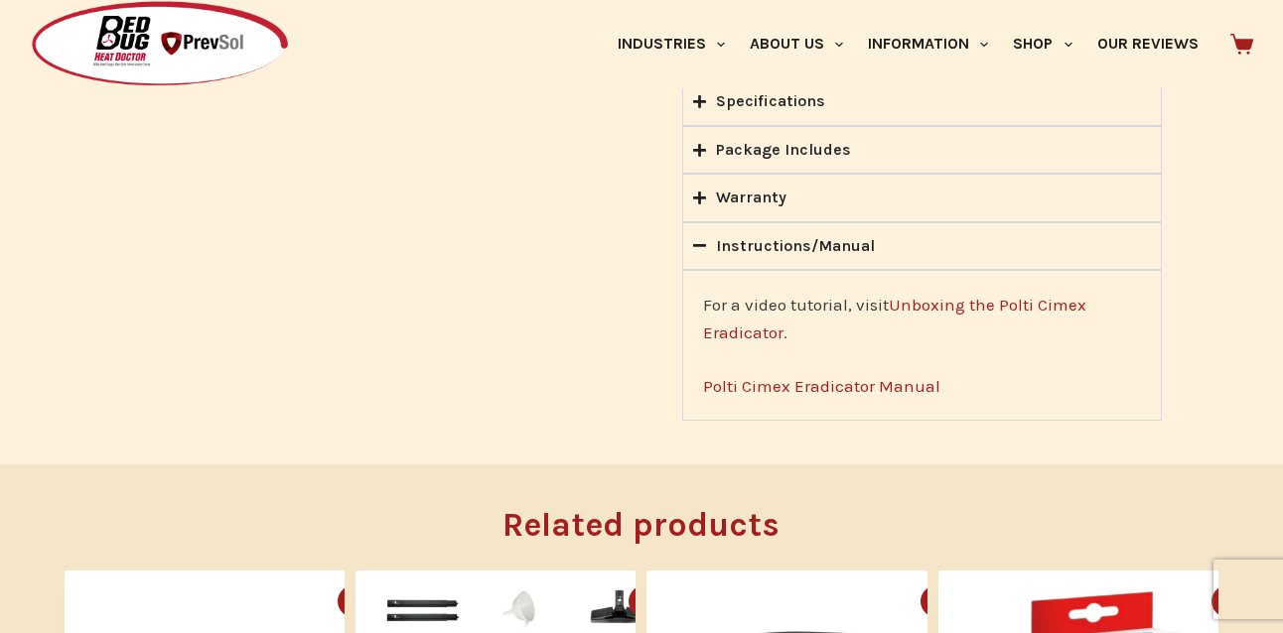
scroll to position [1431, 0]
click at [768, 377] on link "Polti Cimex Eradicator Manual" at bounding box center [821, 387] width 237 height 20
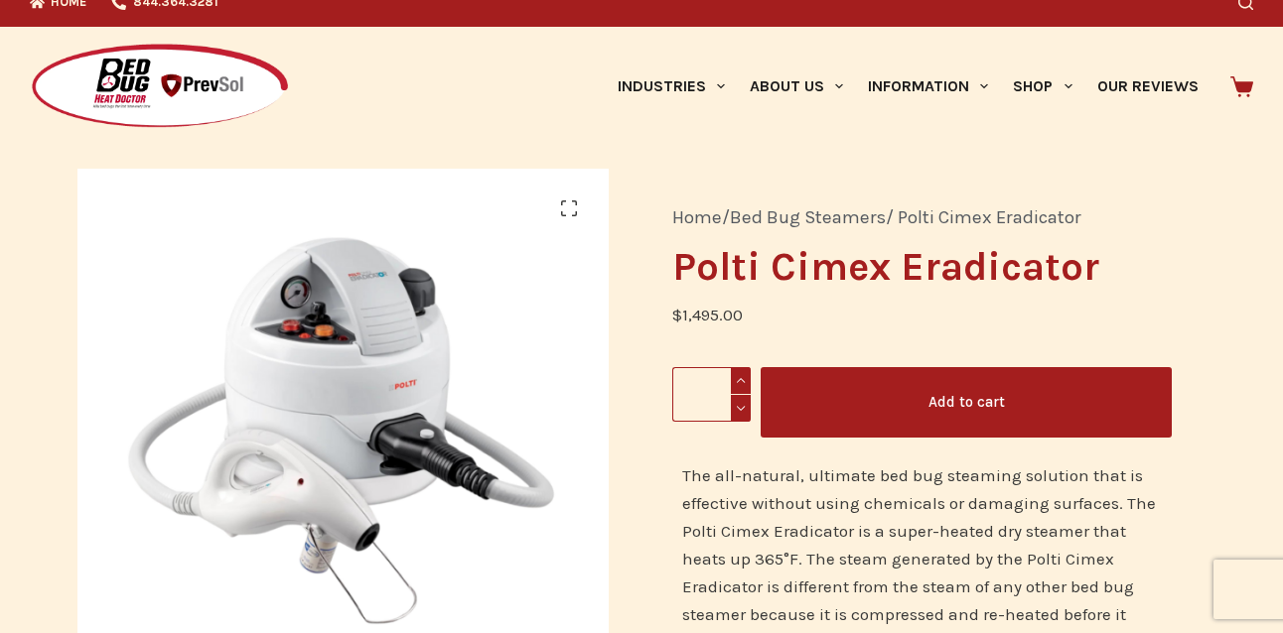
scroll to position [0, 0]
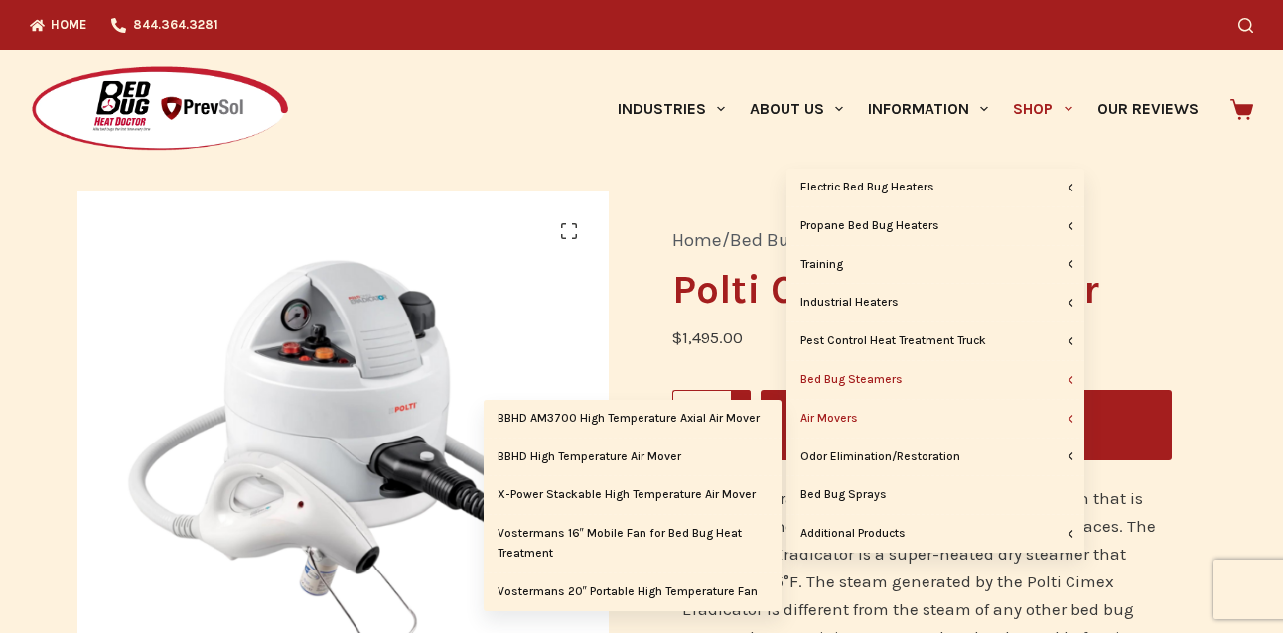
click at [836, 422] on link "Air Movers" at bounding box center [935, 419] width 298 height 38
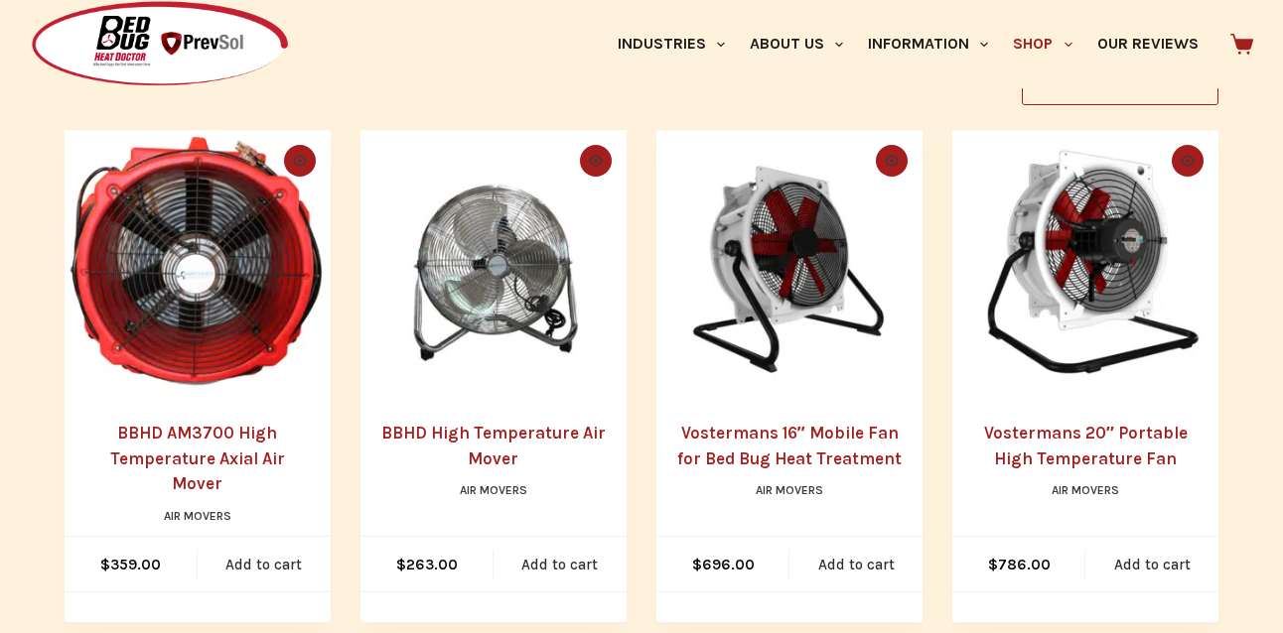
scroll to position [407, 0]
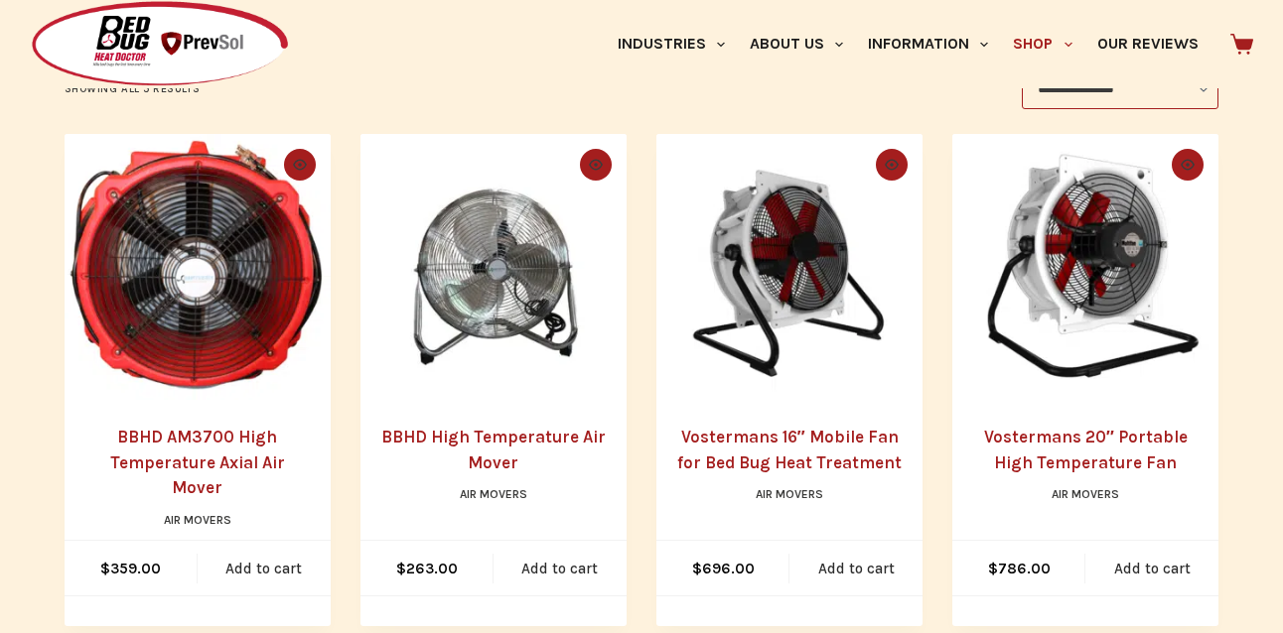
click at [484, 439] on link "BBHD High Temperature Air Mover" at bounding box center [493, 450] width 224 height 46
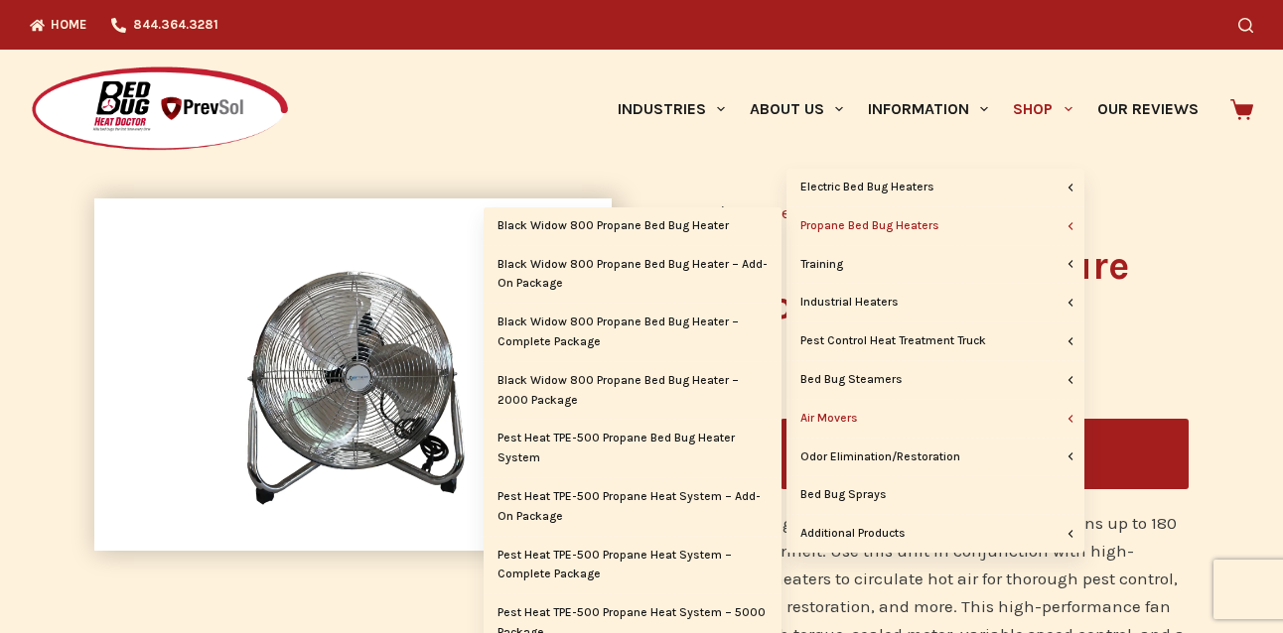
click at [879, 226] on link "Propane Bed Bug Heaters" at bounding box center [935, 227] width 298 height 38
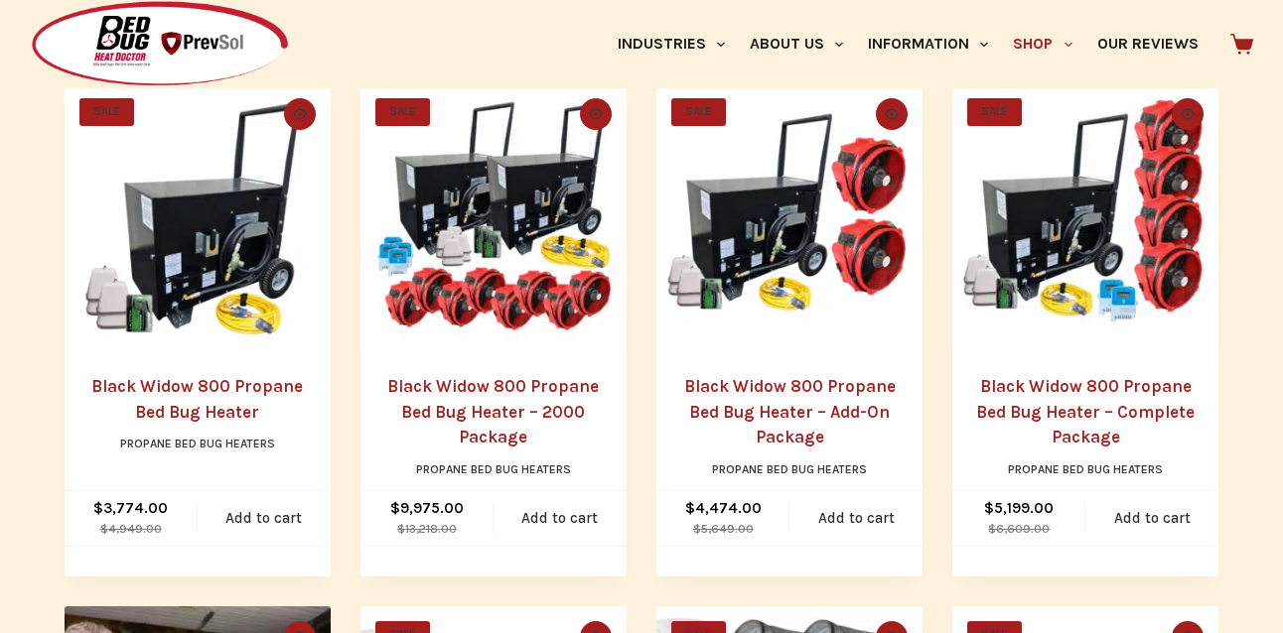
scroll to position [474, 0]
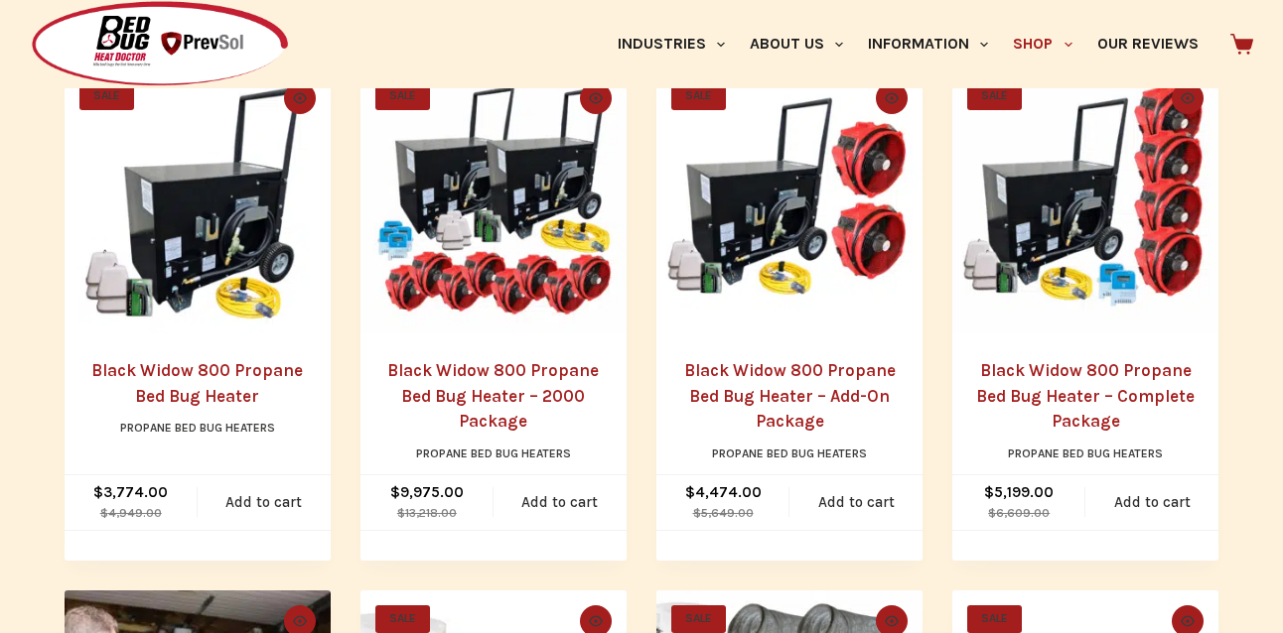
click at [1070, 396] on link "Black Widow 800 Propane Bed Bug Heater – Complete Package" at bounding box center [1085, 395] width 218 height 70
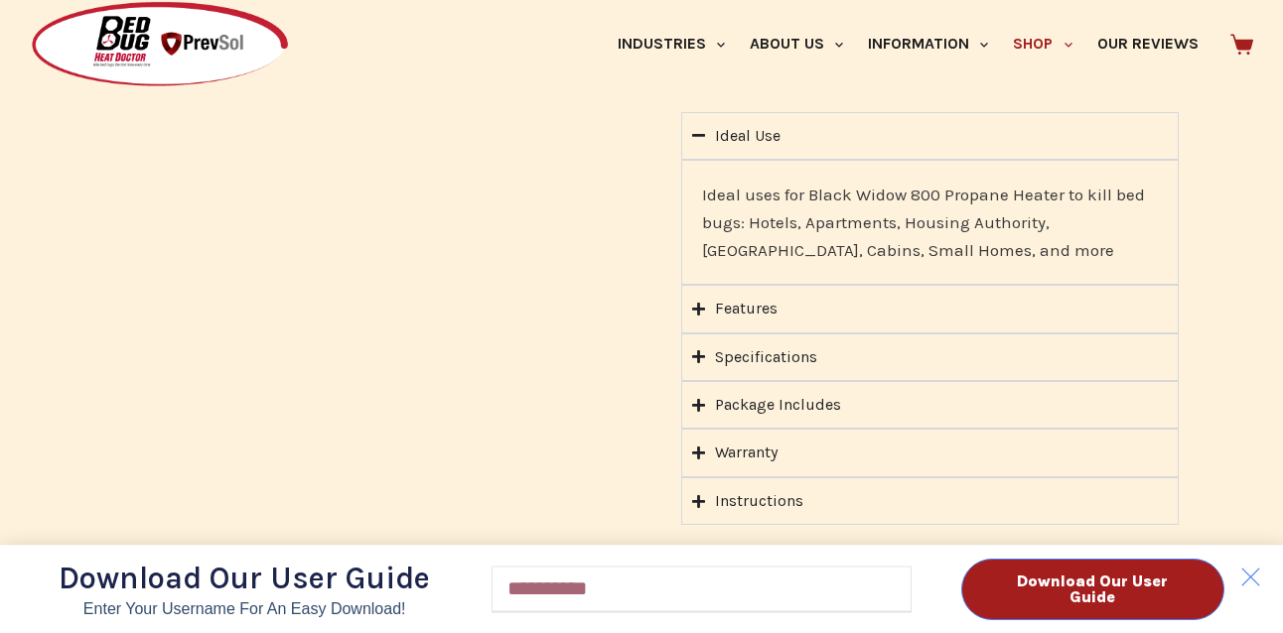
scroll to position [2036, 0]
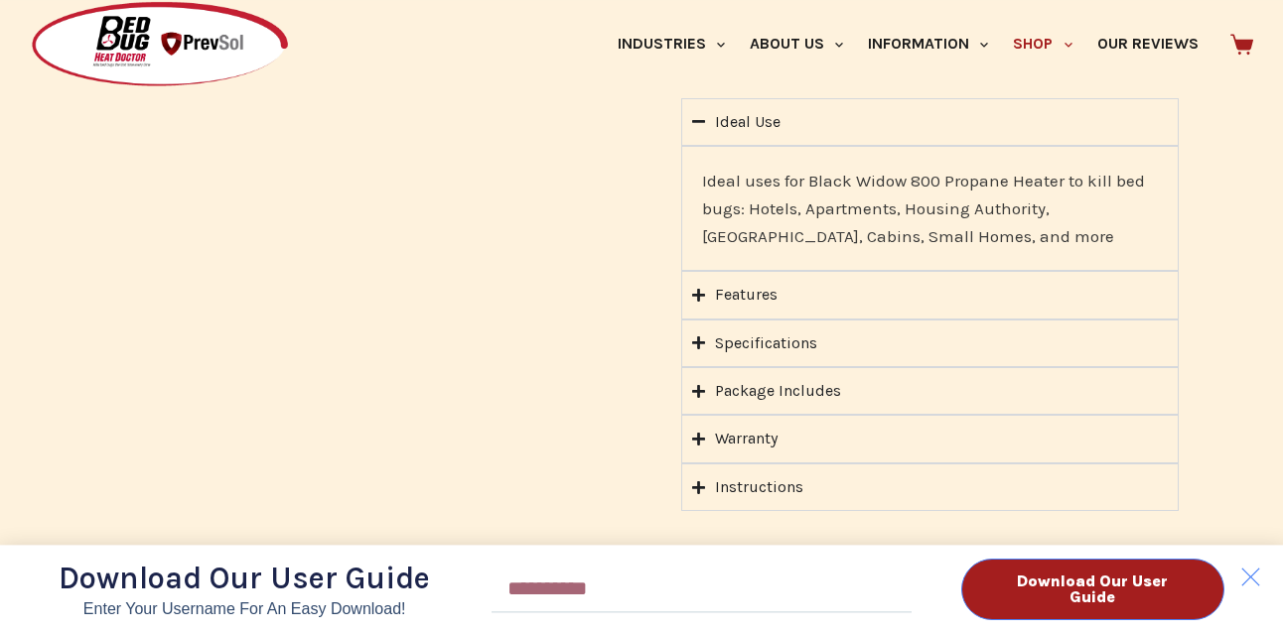
click at [695, 288] on div "Download Our User Guide Enter Your Username for an Easy Download! Email Downloa…" at bounding box center [641, 316] width 1283 height 633
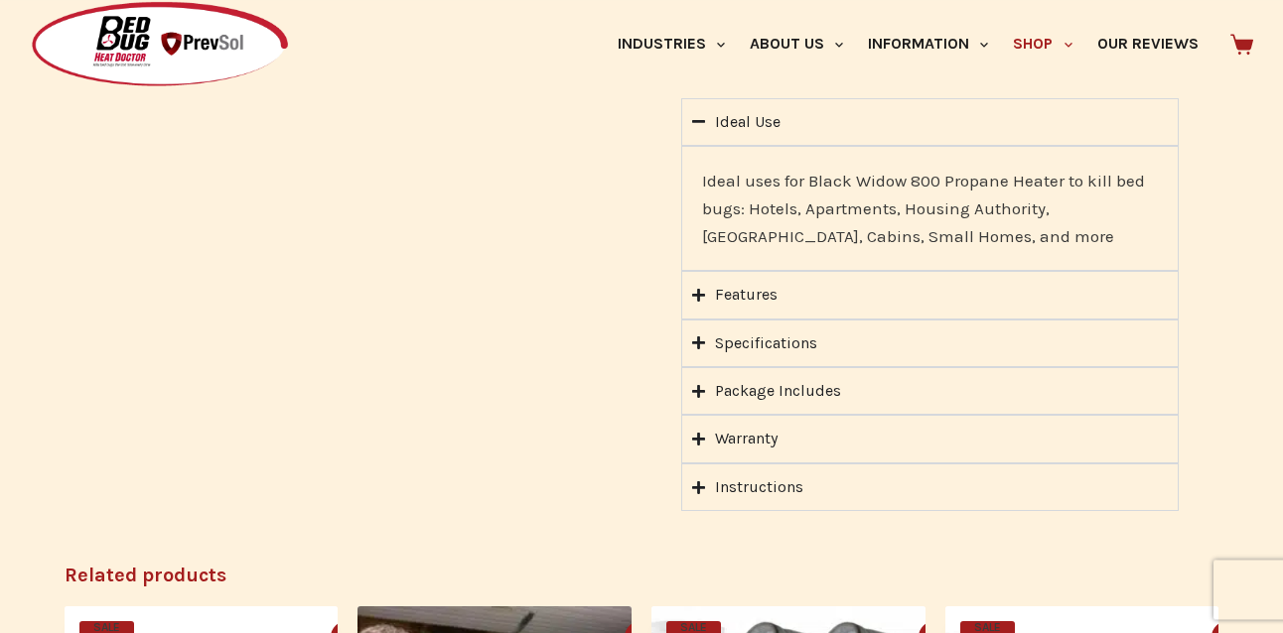
click at [695, 337] on icon "Accordion. Open links with Enter or Space, close with Escape, and navigate with…" at bounding box center [698, 343] width 13 height 13
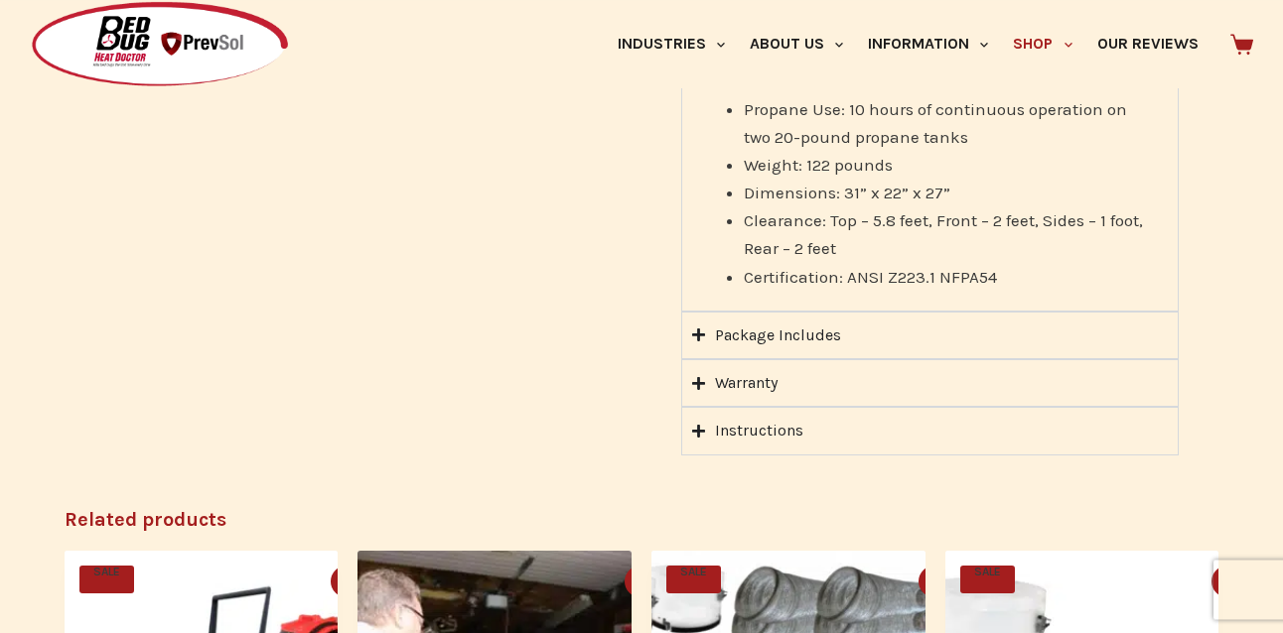
scroll to position [2404, 0]
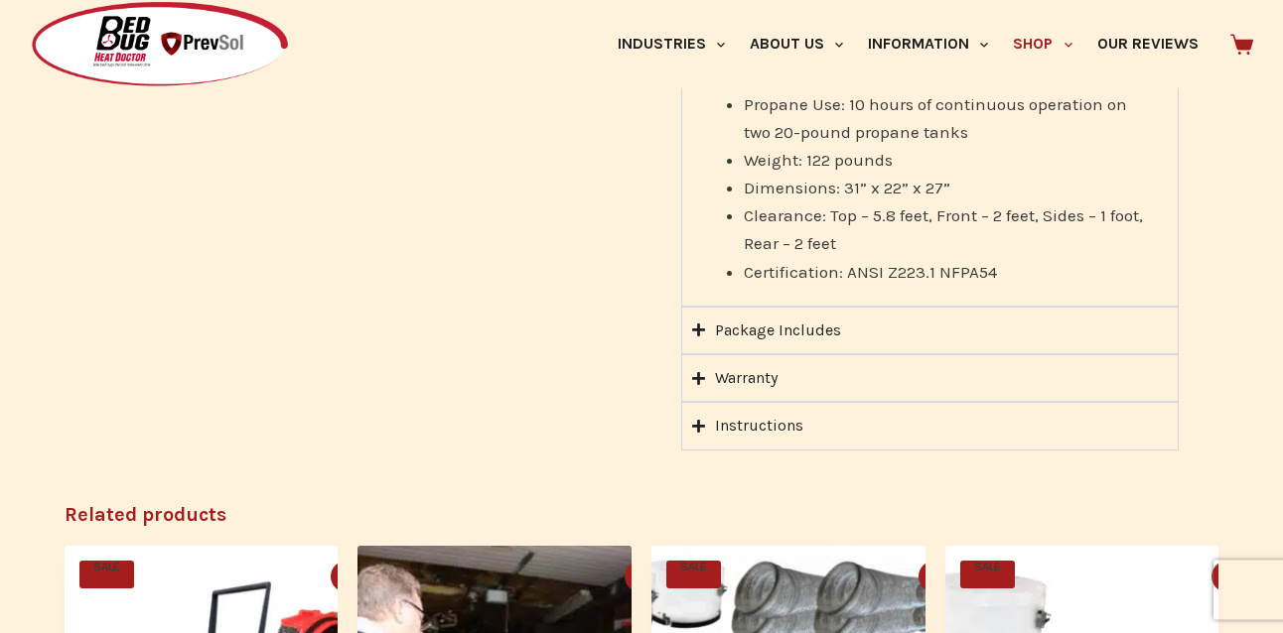
click at [699, 324] on icon "Accordion. Open links with Enter or Space, close with Escape, and navigate with…" at bounding box center [698, 330] width 13 height 13
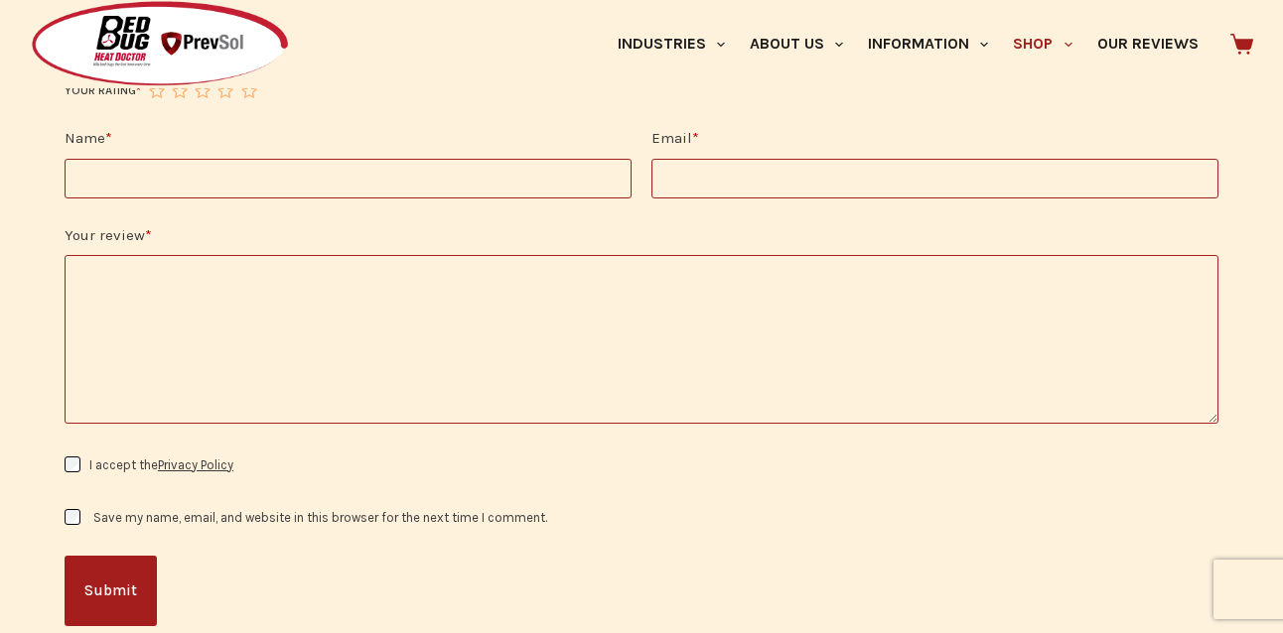
scroll to position [3604, 0]
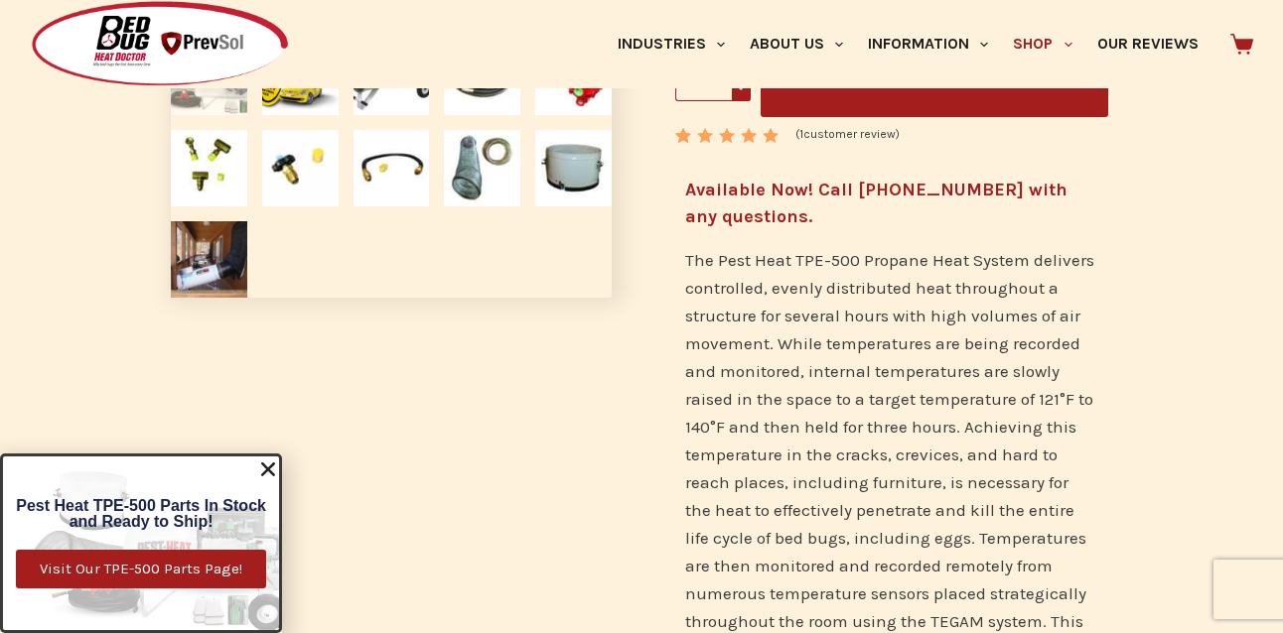
scroll to position [586, 0]
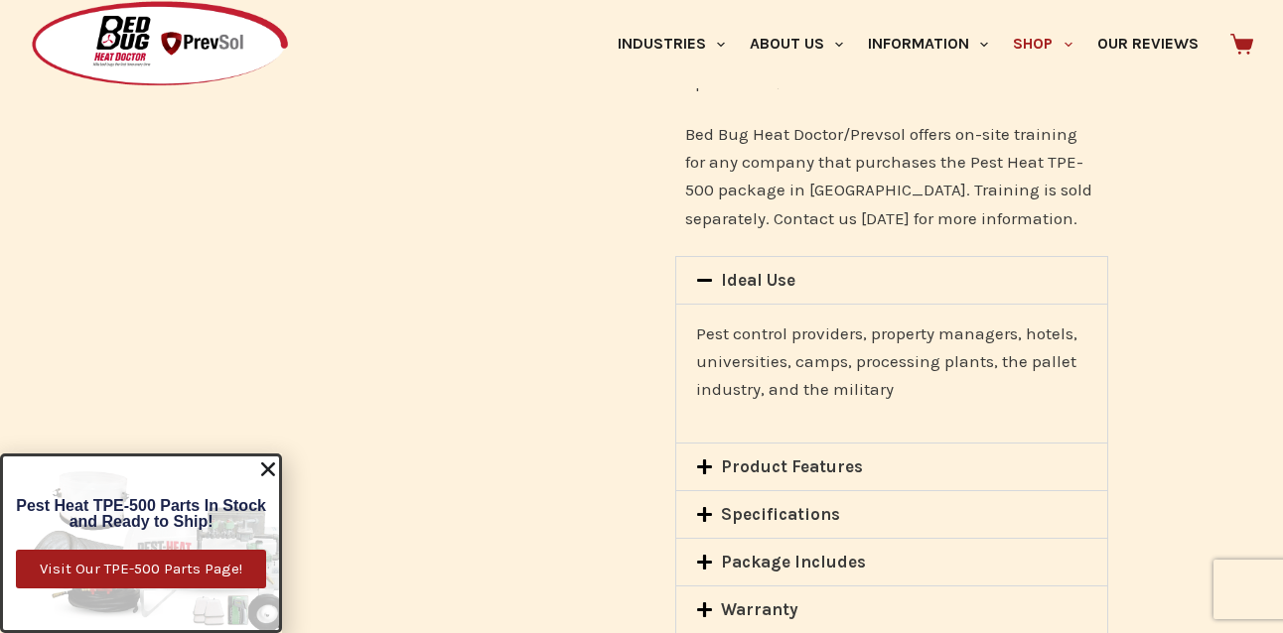
scroll to position [2659, 0]
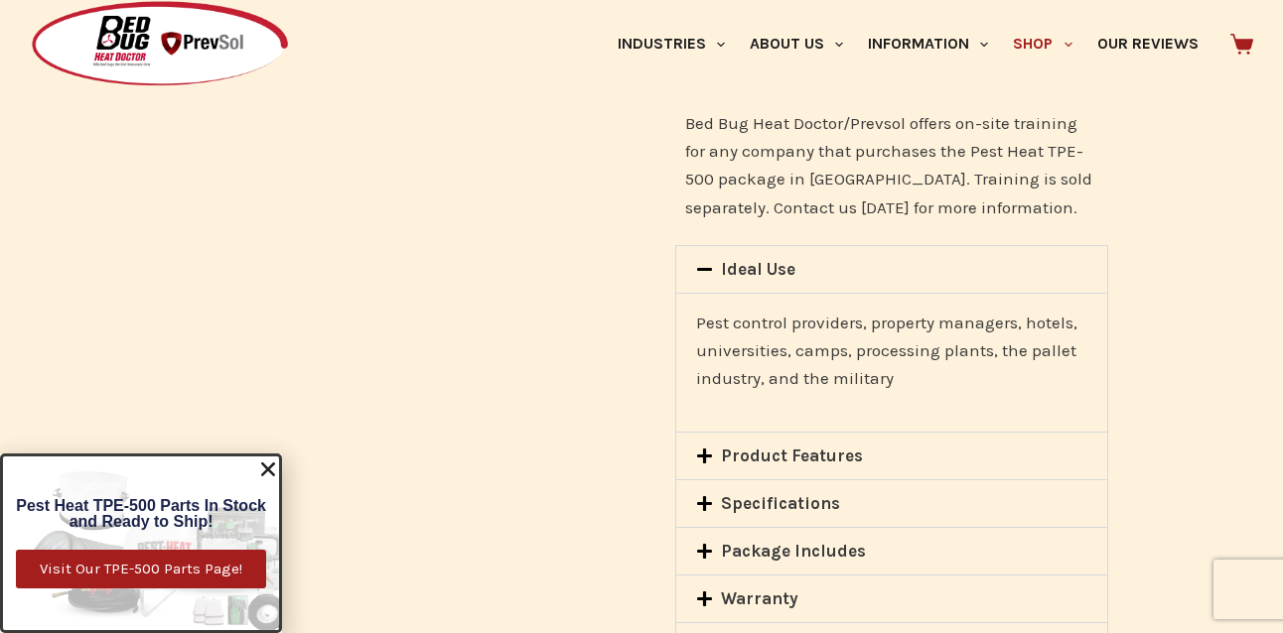
click at [708, 528] on div "Package Includes" at bounding box center [891, 551] width 431 height 47
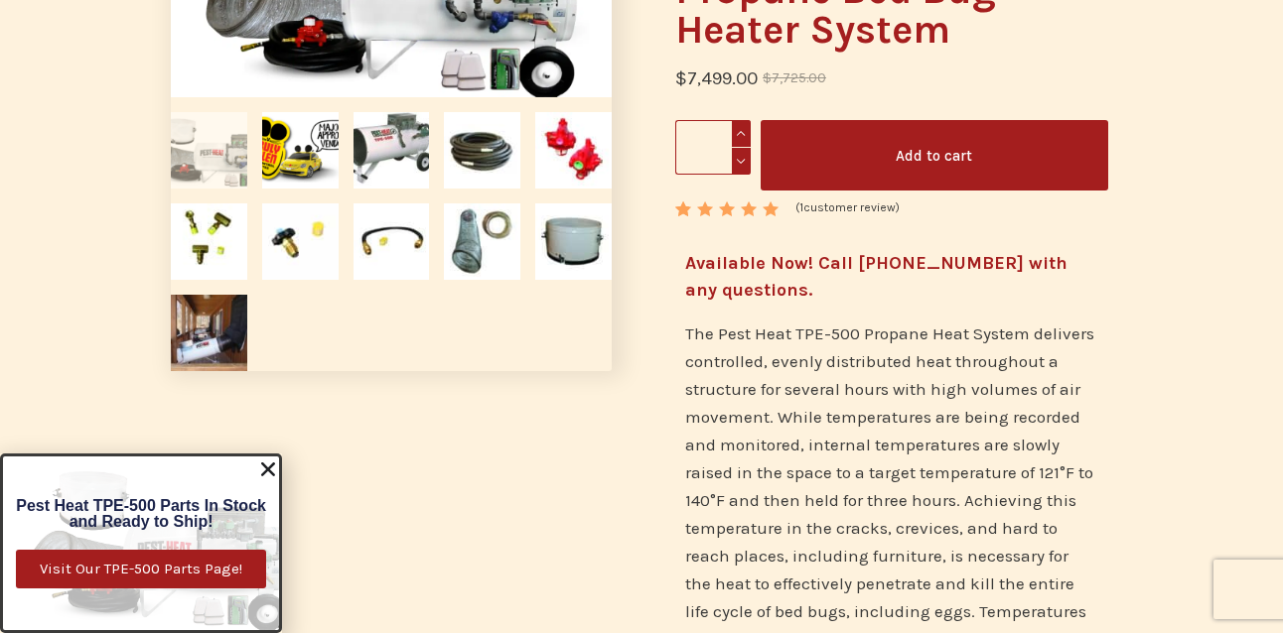
scroll to position [0, 0]
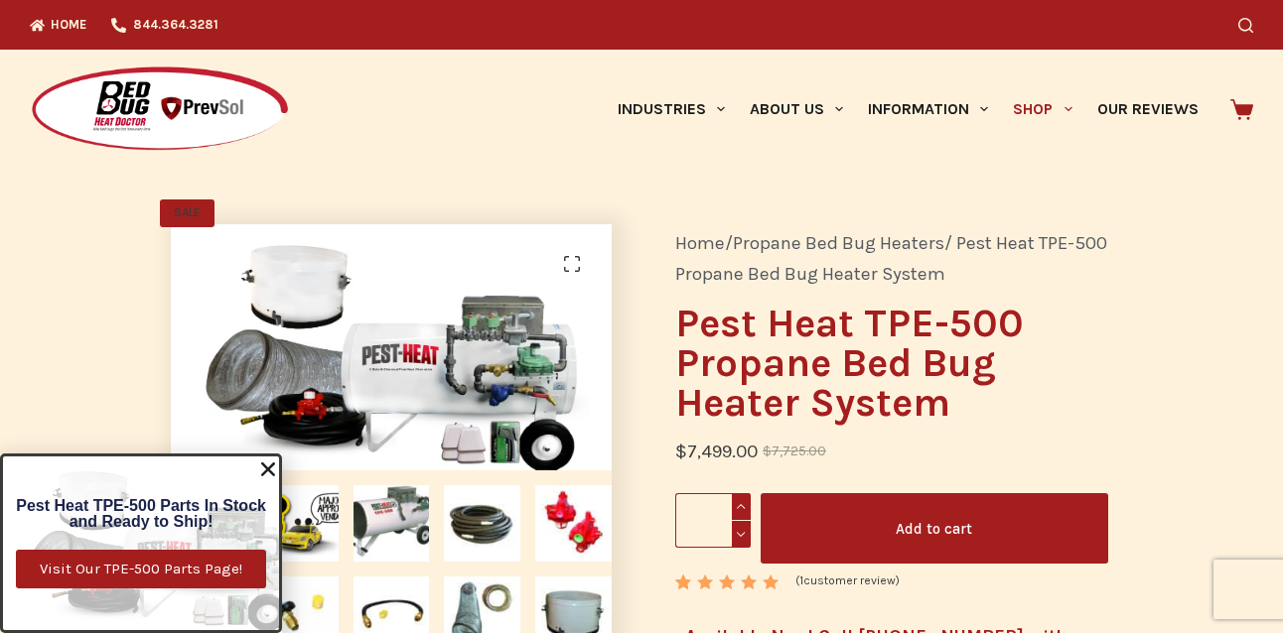
click at [794, 248] on link "Propane Bed Bug Heaters" at bounding box center [838, 243] width 211 height 22
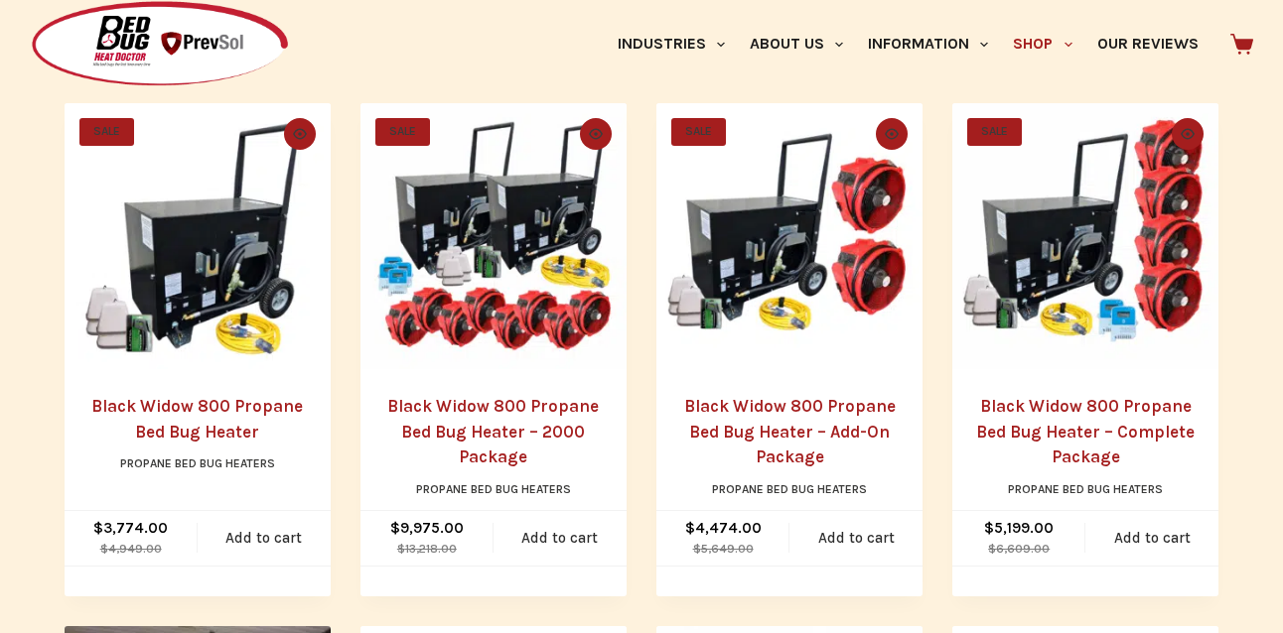
scroll to position [442, 0]
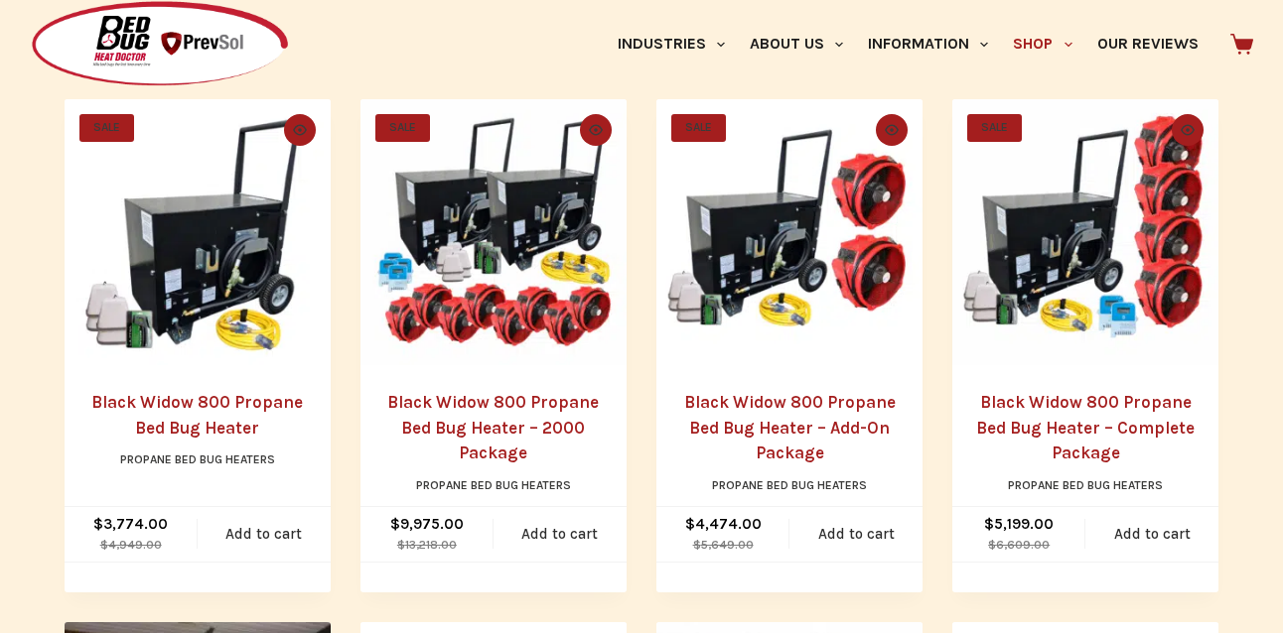
click at [158, 407] on link "Black Widow 800 Propane Bed Bug Heater" at bounding box center [196, 415] width 211 height 46
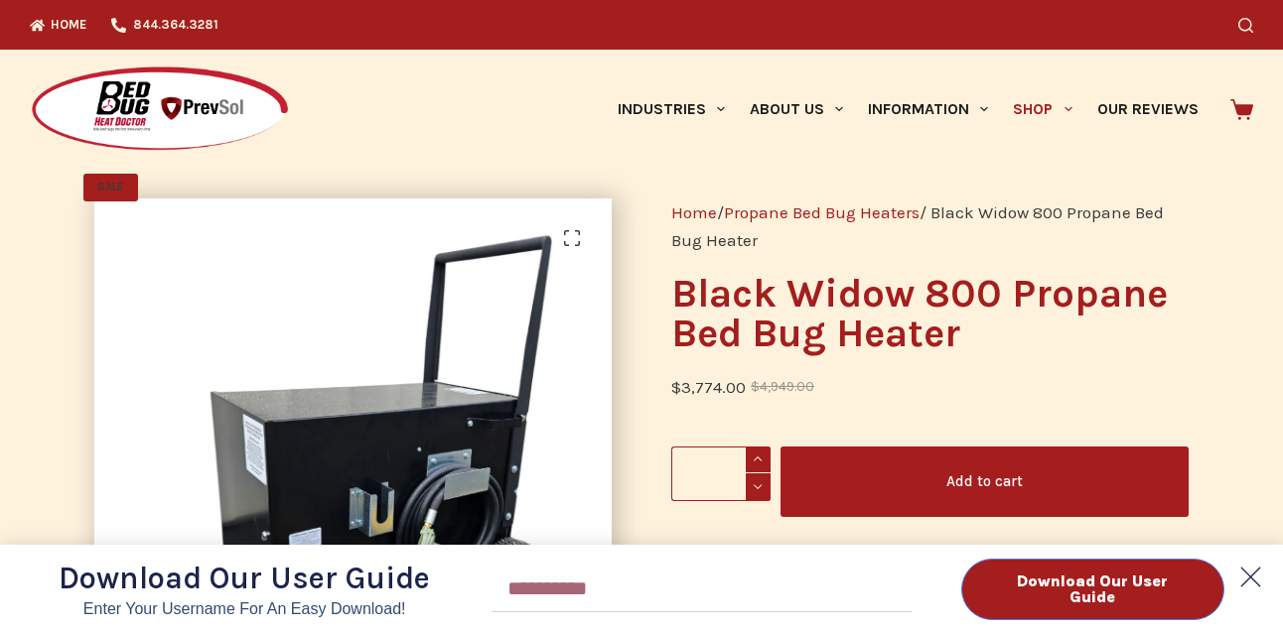
click at [1254, 573] on polygon at bounding box center [1250, 577] width 39 height 39
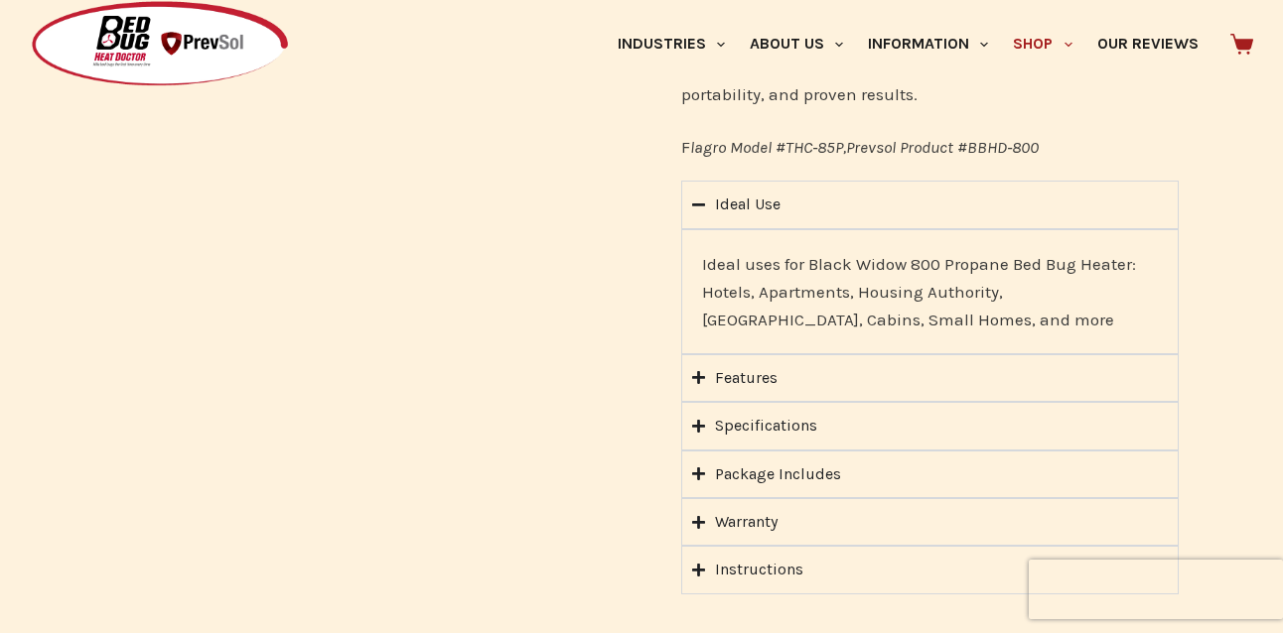
scroll to position [1499, 0]
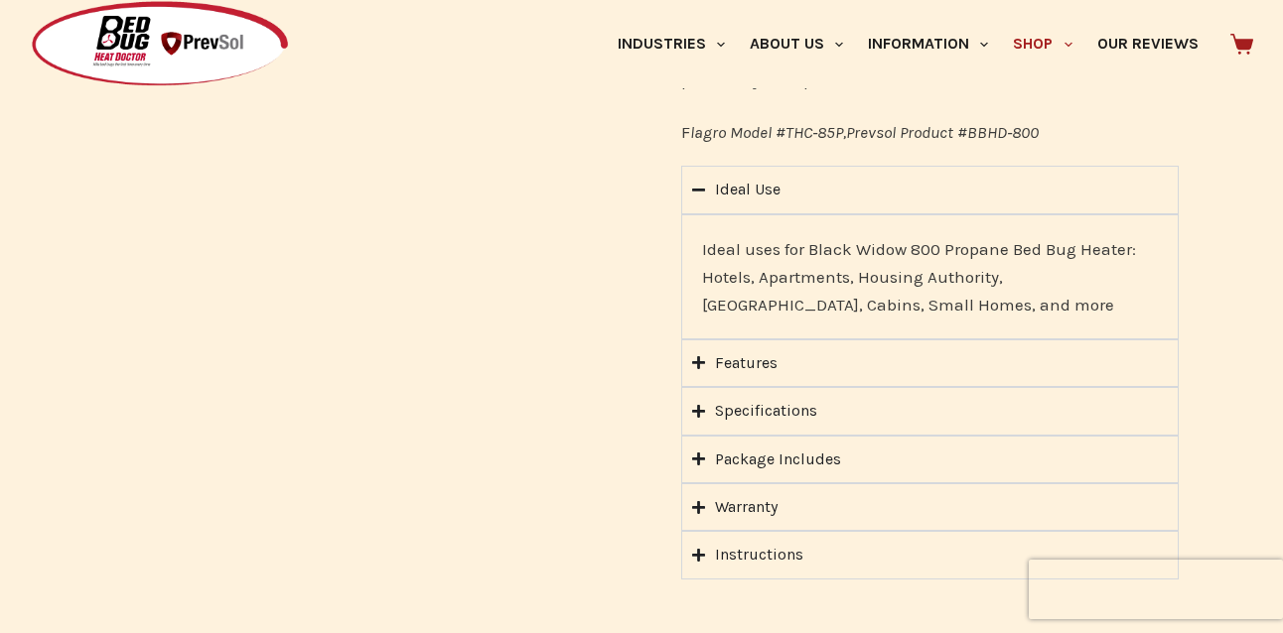
click at [706, 436] on summary "Package Includes" at bounding box center [929, 460] width 497 height 48
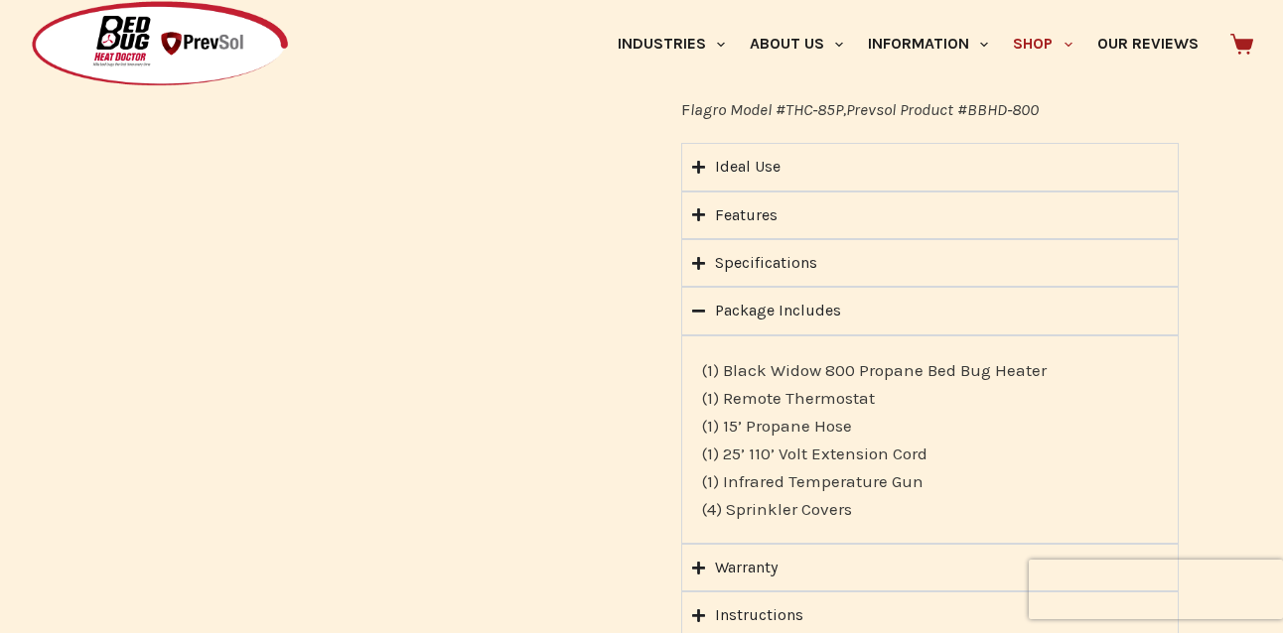
scroll to position [1502, 0]
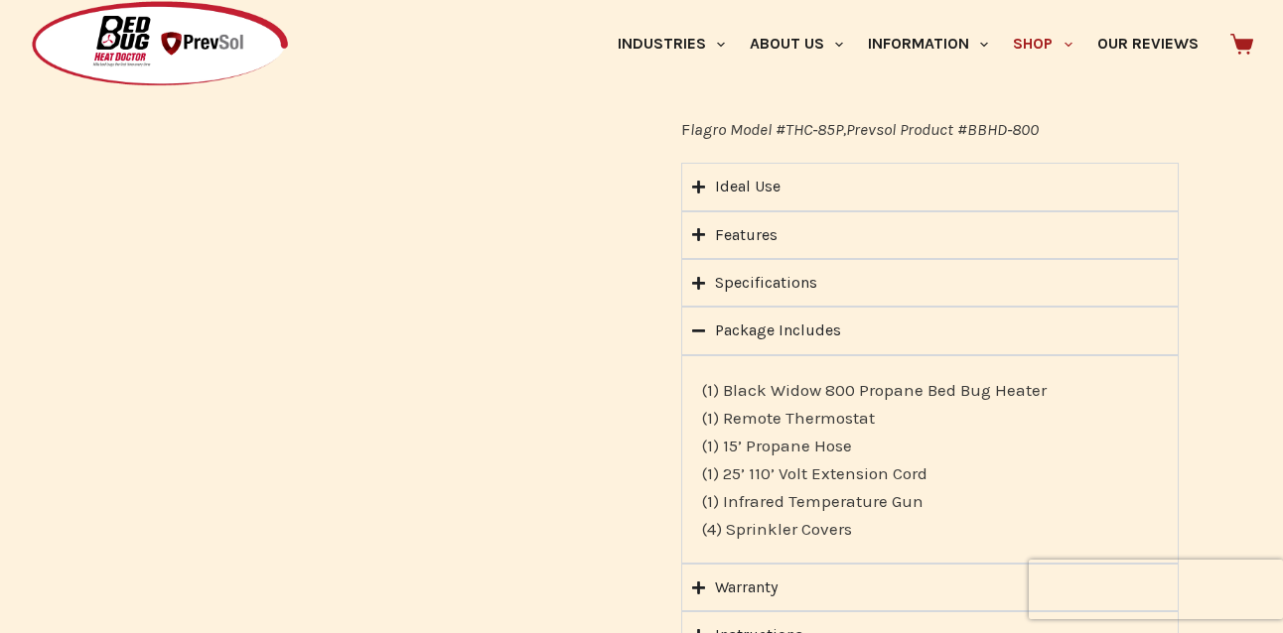
click at [698, 277] on icon "Accordion. Open links with Enter or Space, close with Escape, and navigate with…" at bounding box center [698, 283] width 13 height 13
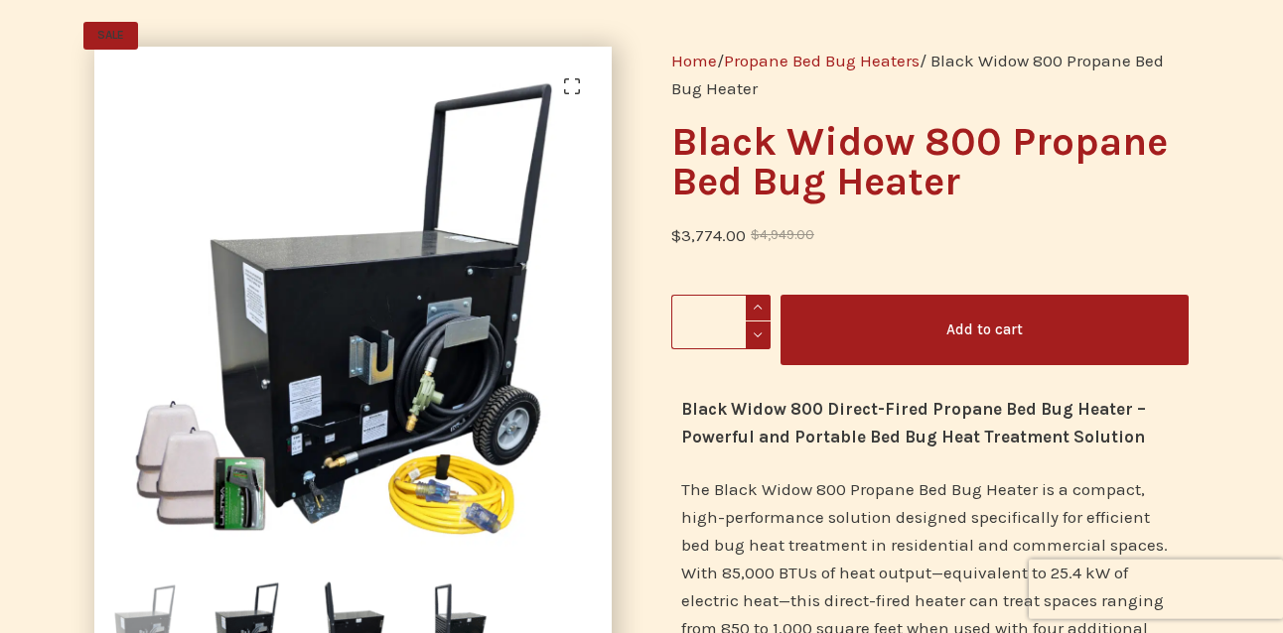
scroll to position [0, 0]
